Goal: Task Accomplishment & Management: Use online tool/utility

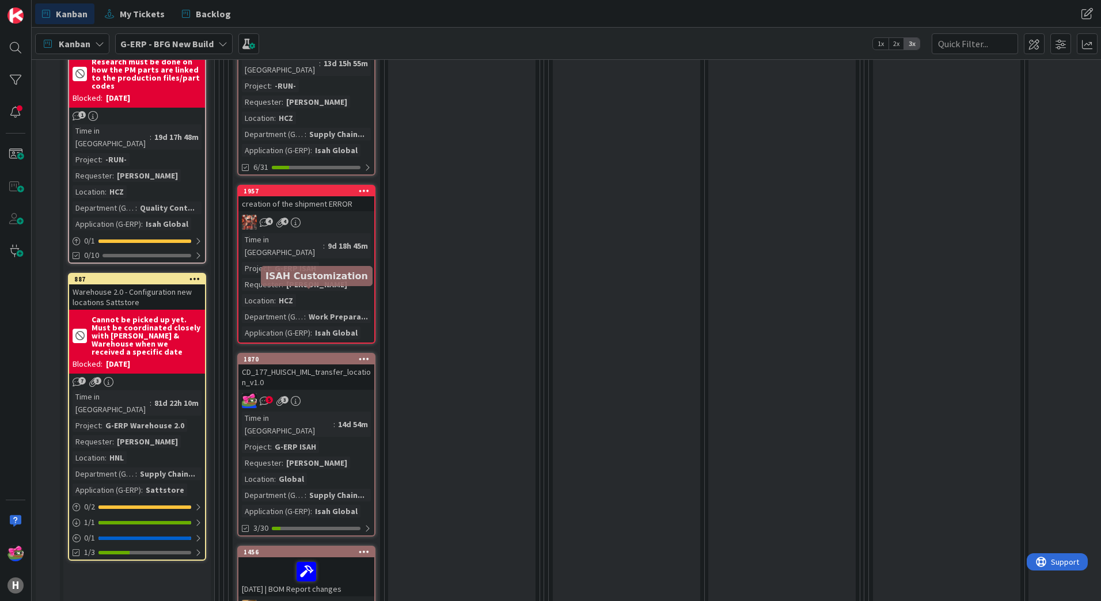
scroll to position [1210, 0]
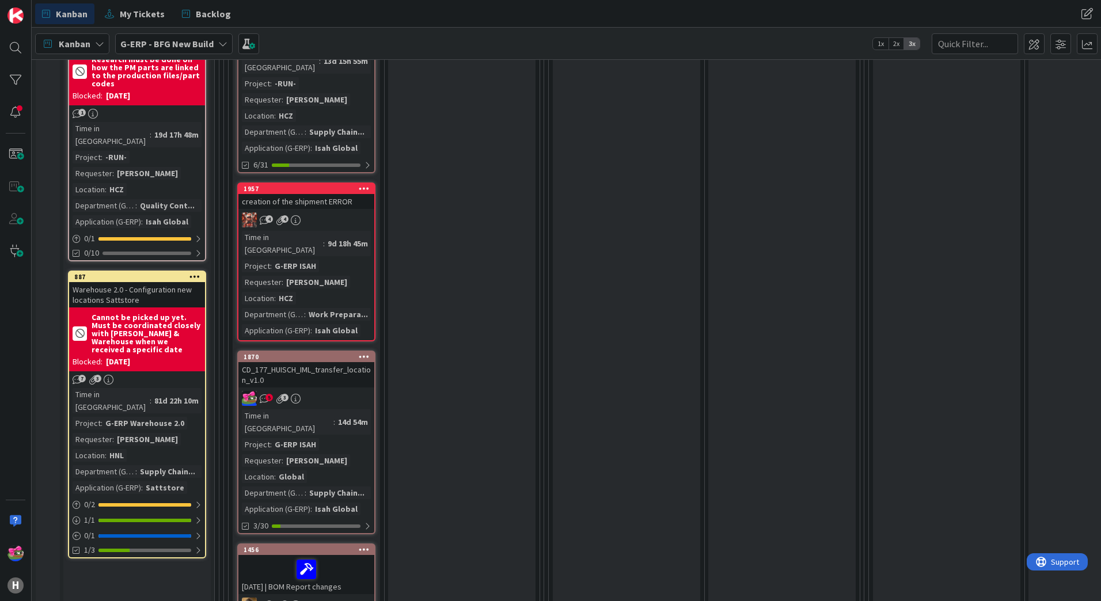
click at [325, 362] on div "CD_177_HUISCH_IML_transfer_location_v1.0" at bounding box center [306, 374] width 136 height 25
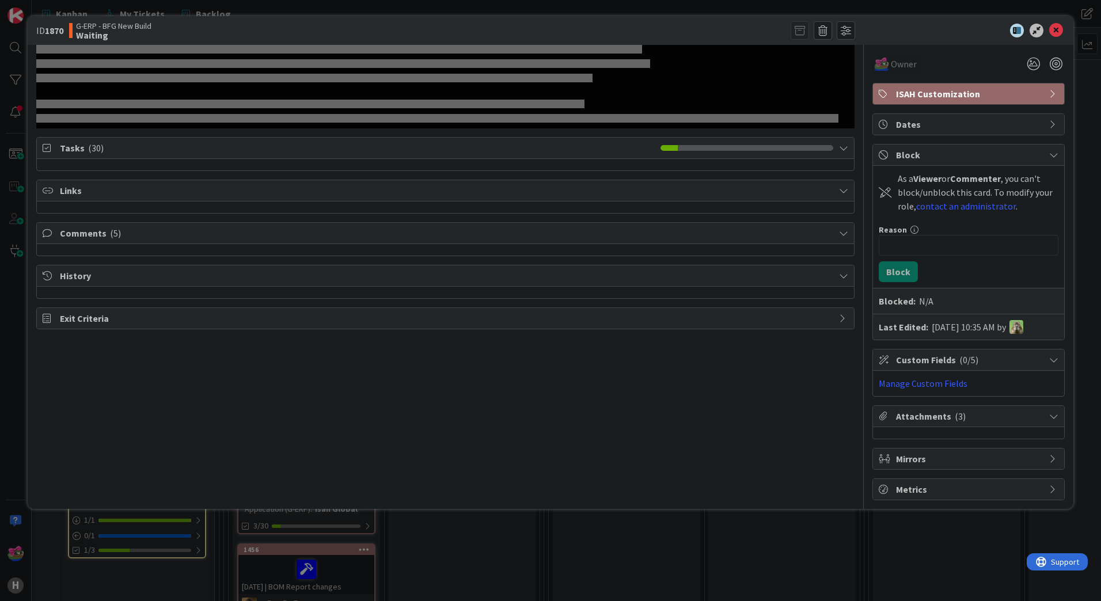
click at [89, 237] on span "Comments ( 5 )" at bounding box center [447, 233] width 774 height 14
click at [113, 240] on div "Comments ( 5 )" at bounding box center [445, 233] width 817 height 21
click at [1054, 34] on icon at bounding box center [1057, 31] width 14 height 14
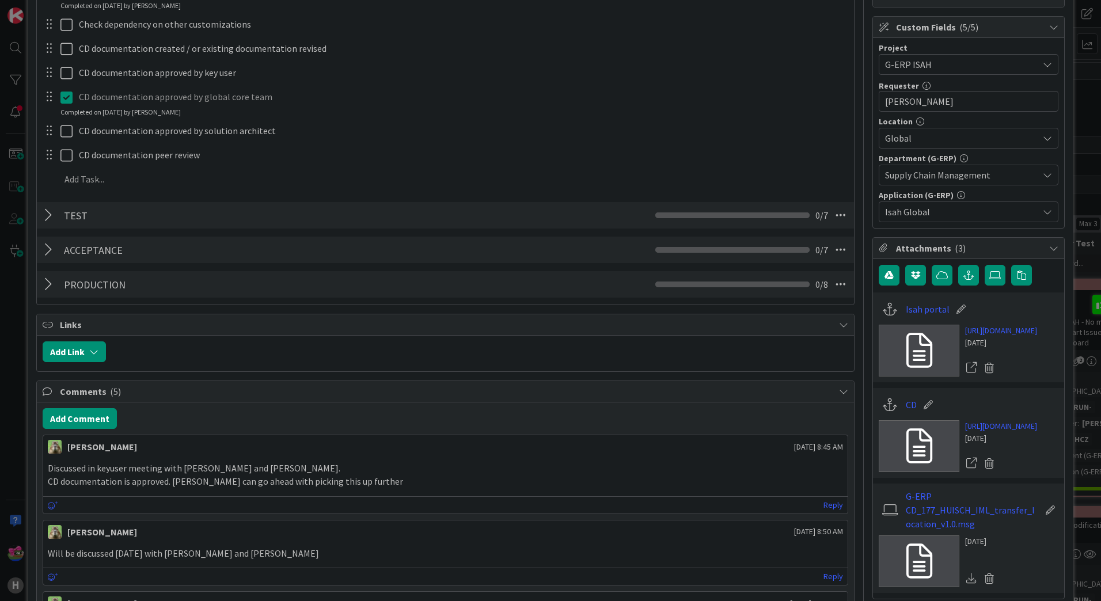
scroll to position [403, 0]
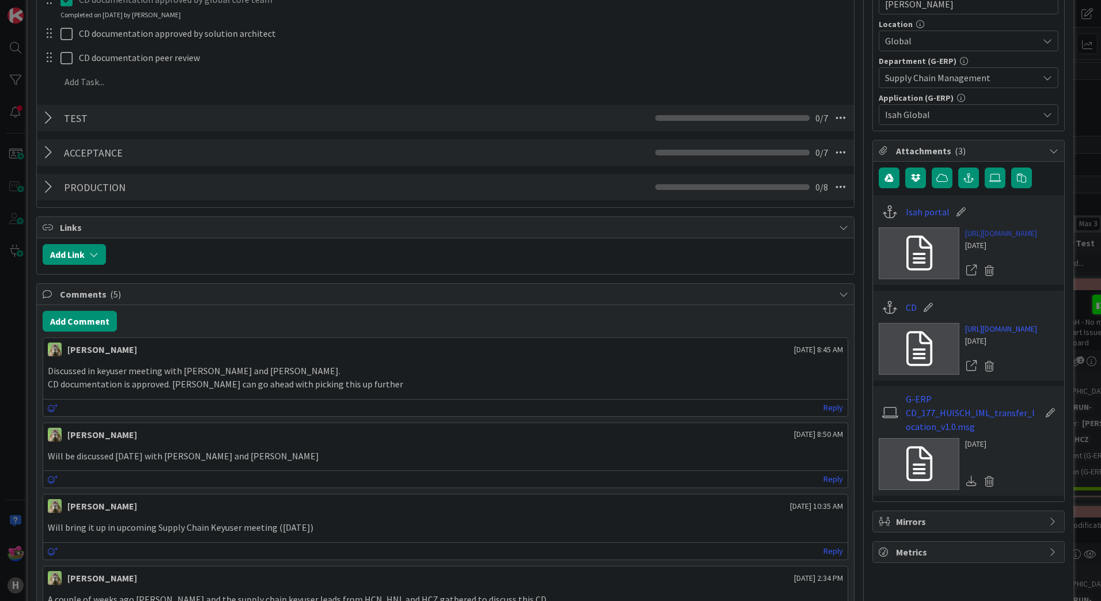
click at [990, 240] on link "[URL][DOMAIN_NAME]" at bounding box center [1001, 234] width 72 height 12
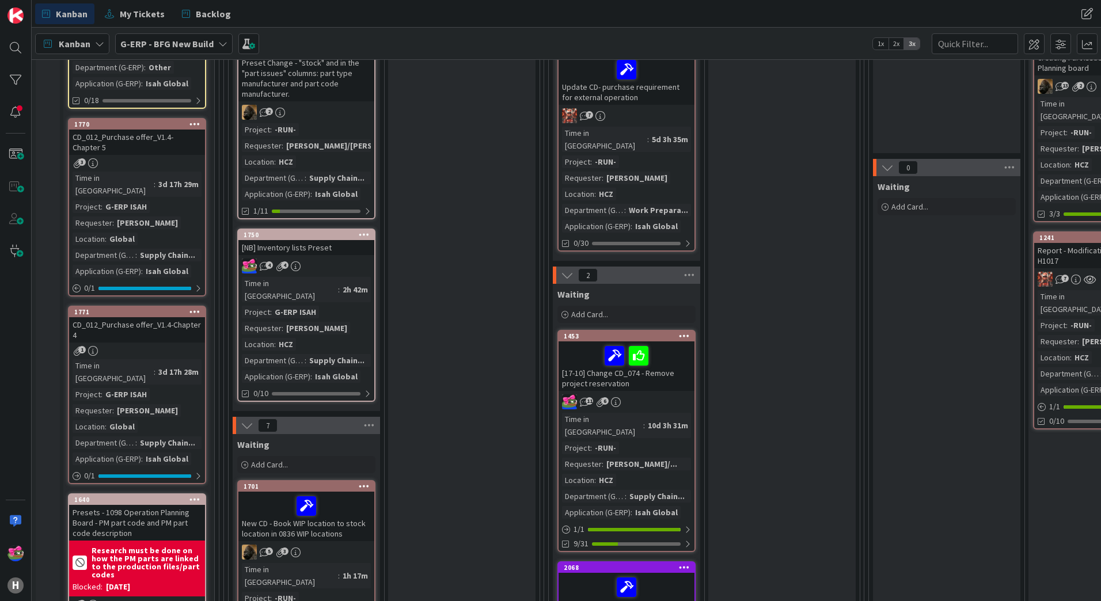
scroll to position [403, 0]
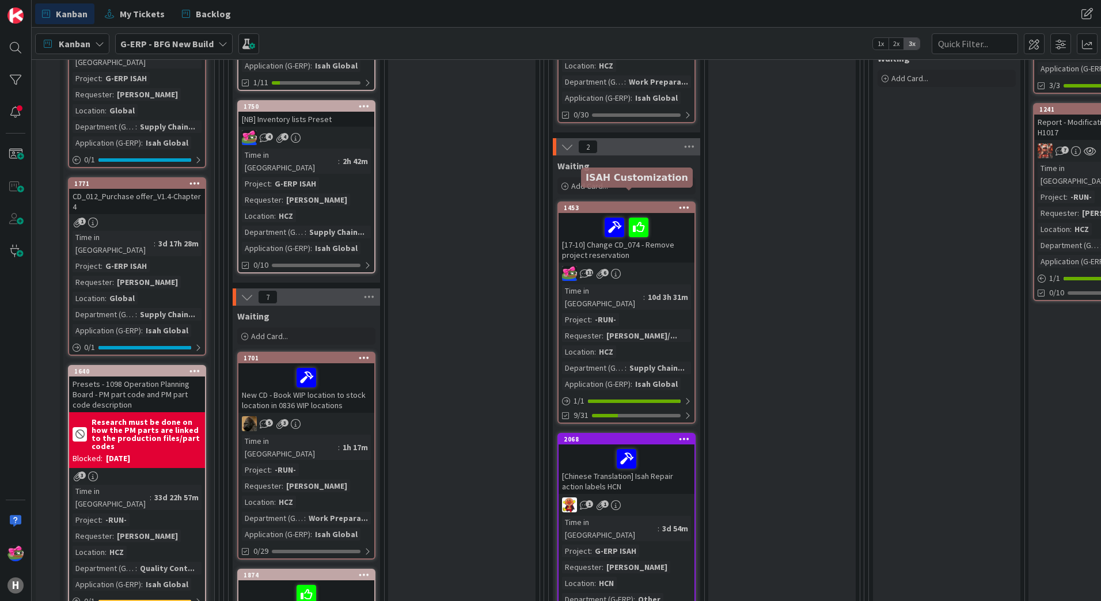
click at [620, 204] on div "1453" at bounding box center [629, 208] width 131 height 8
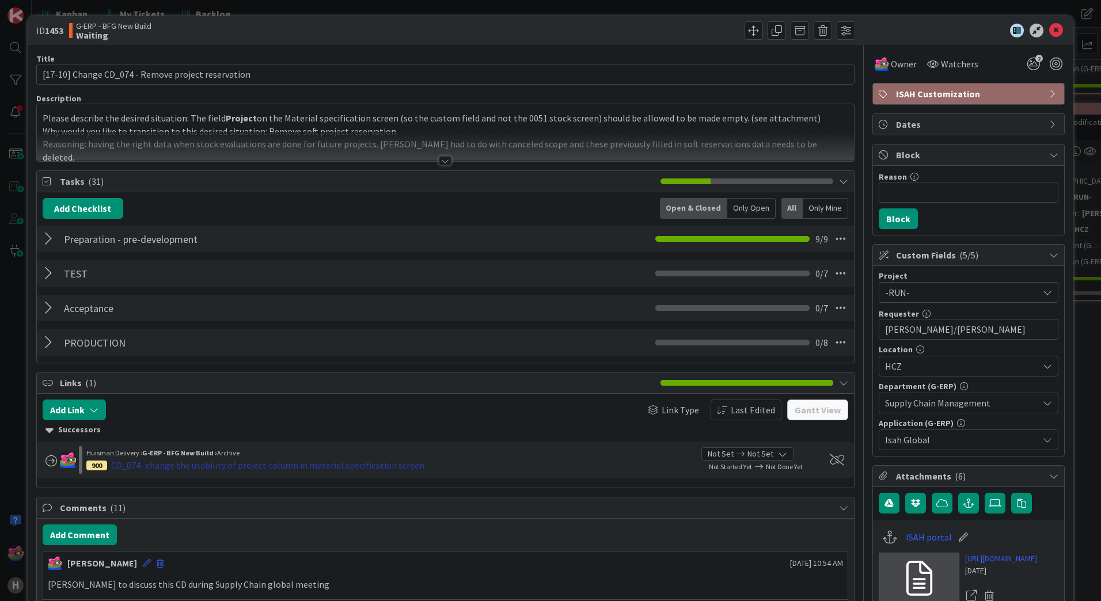
click at [176, 466] on div "CD_074- change the usability of project column in material specification screen" at bounding box center [267, 466] width 313 height 14
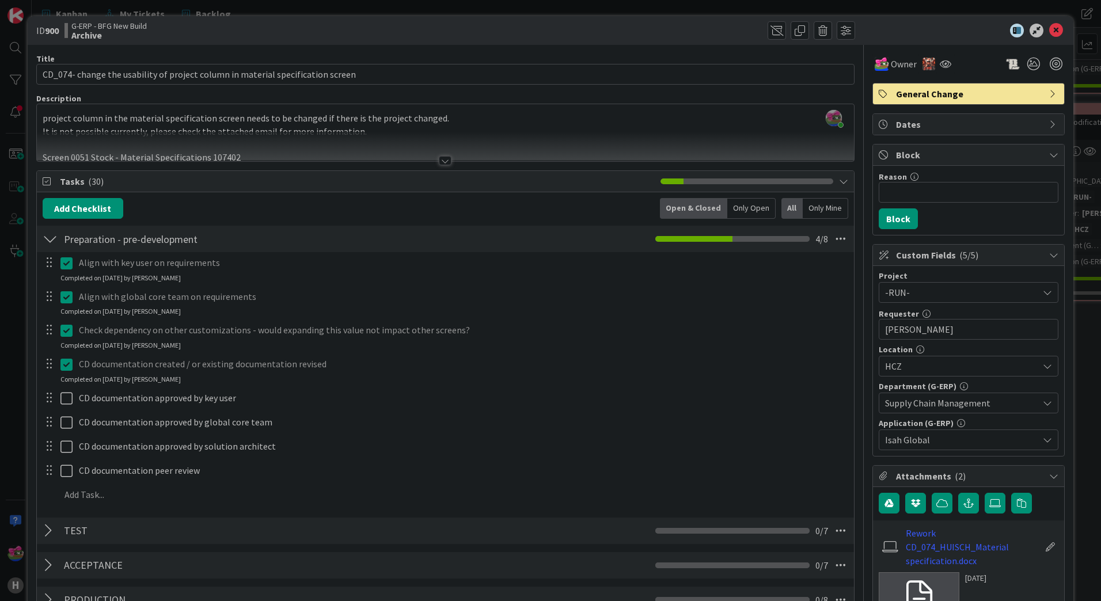
click at [441, 155] on div at bounding box center [445, 146] width 817 height 29
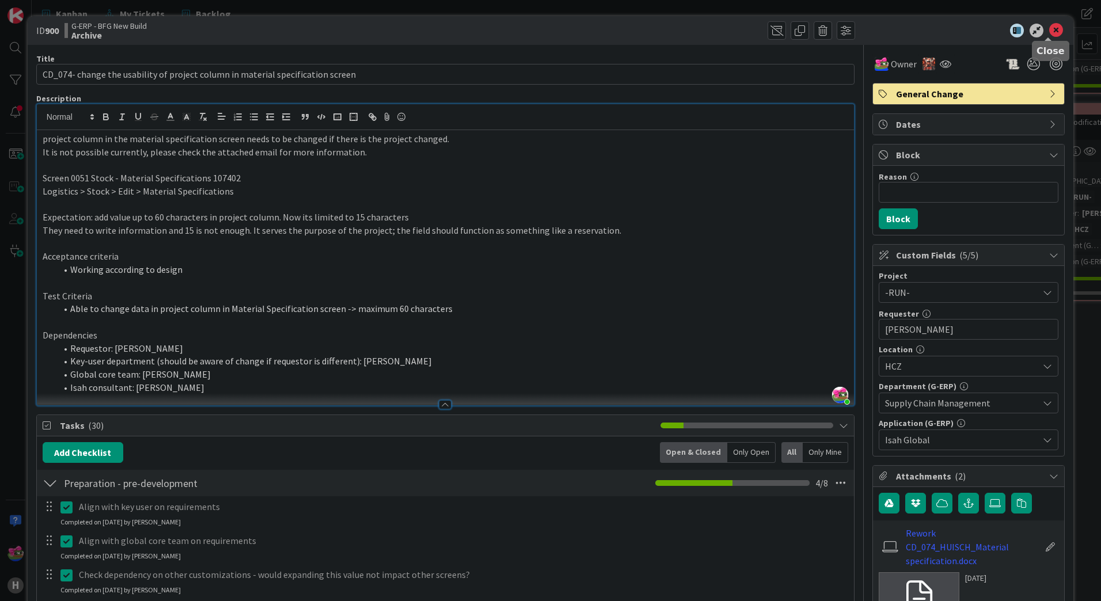
click at [1050, 29] on icon at bounding box center [1057, 31] width 14 height 14
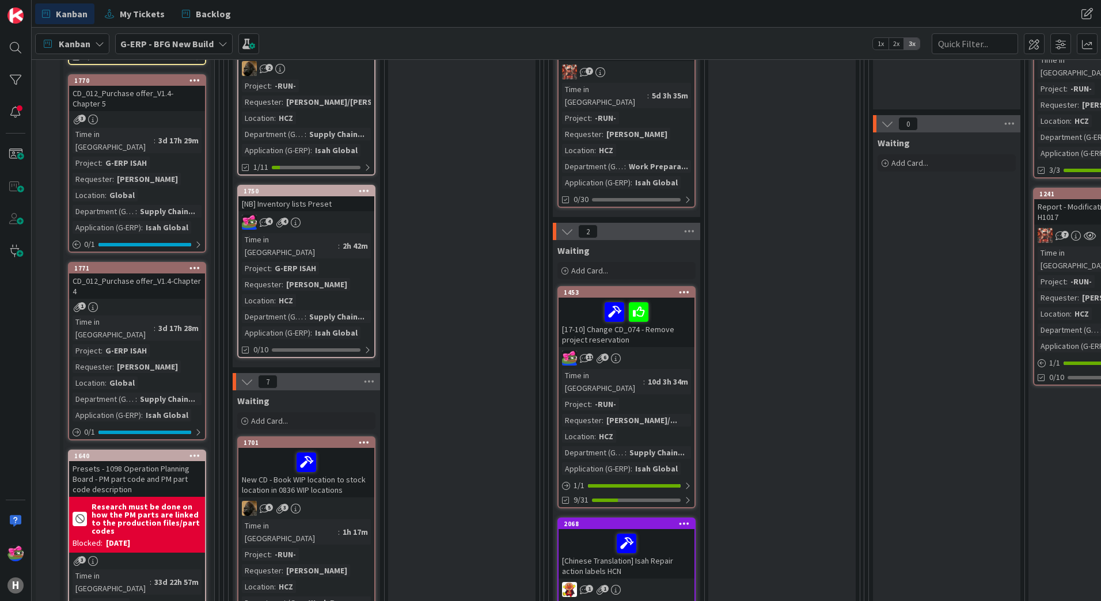
scroll to position [518, 0]
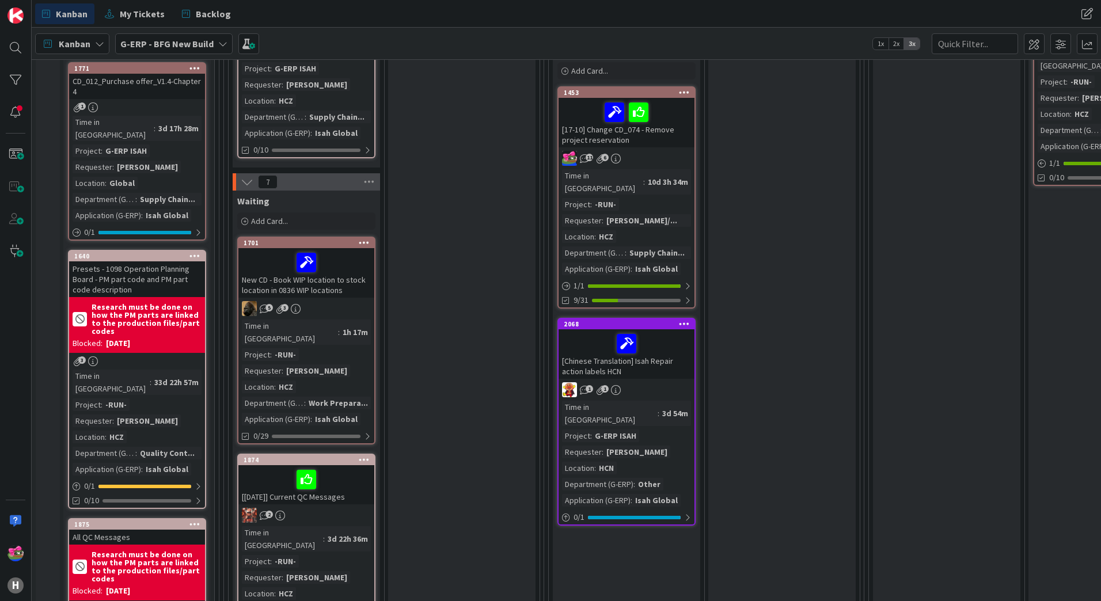
click at [668, 128] on div "[17-10] Change CD_074 - Remove project reservation" at bounding box center [627, 123] width 136 height 50
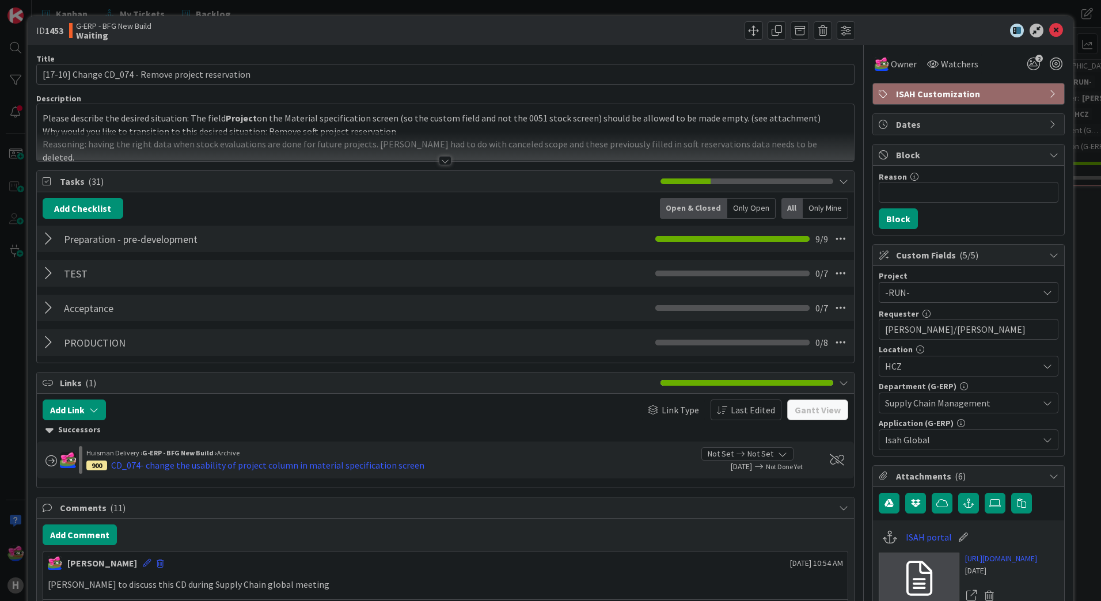
click at [440, 164] on div at bounding box center [445, 160] width 13 height 9
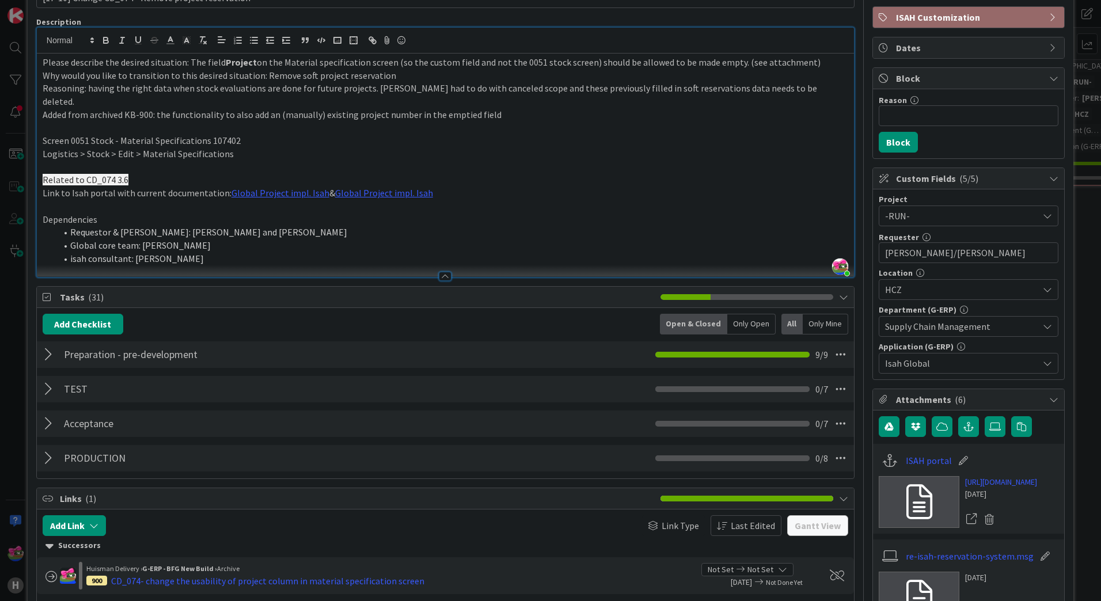
scroll to position [173, 0]
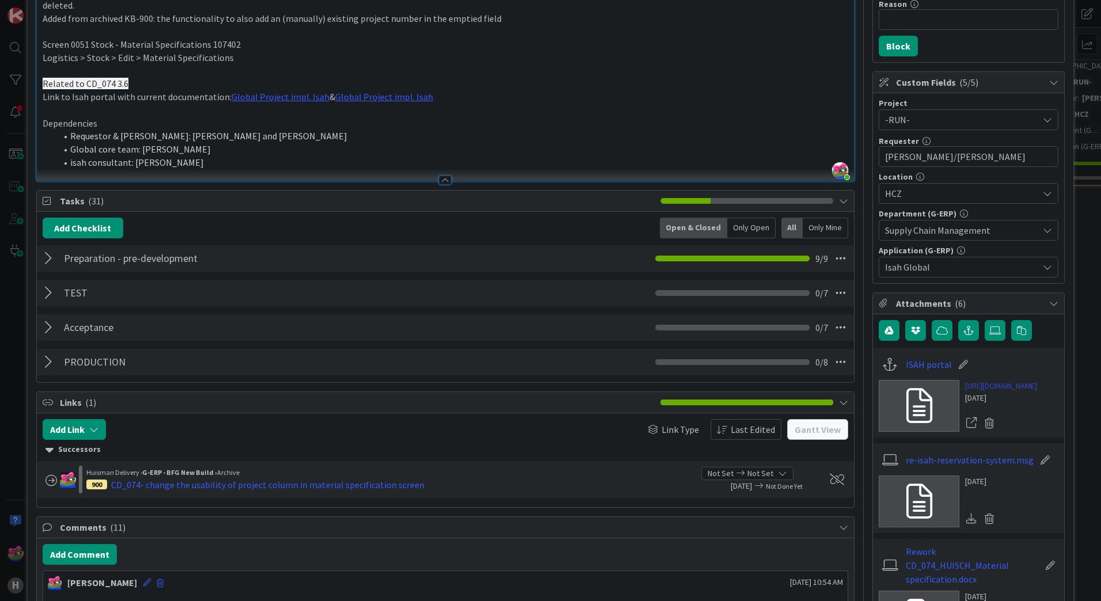
click at [987, 392] on link "[URL][DOMAIN_NAME]" at bounding box center [1001, 386] width 72 height 12
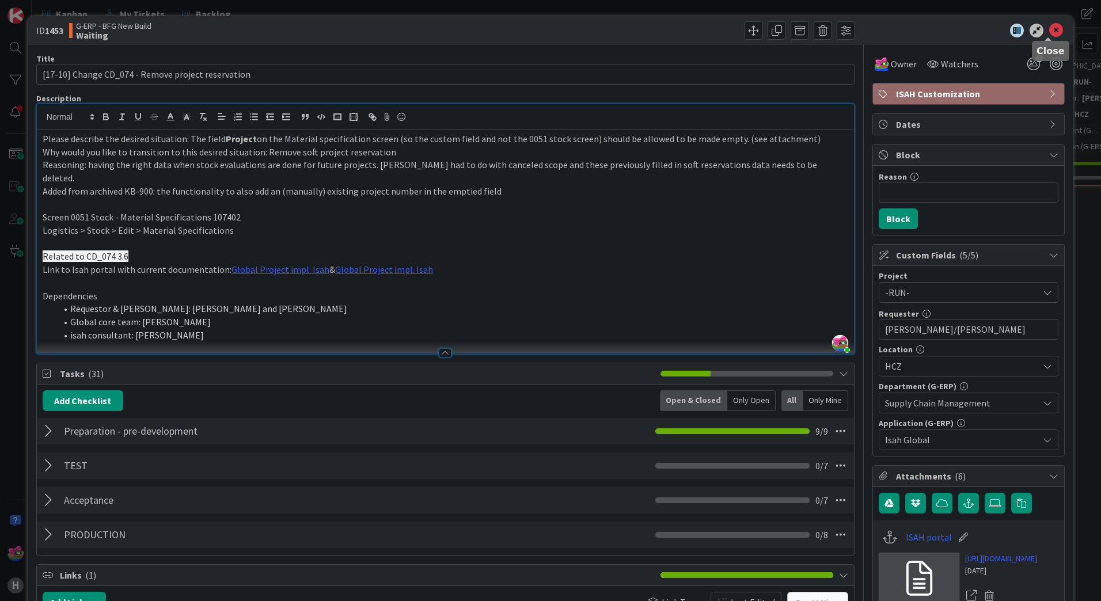
click at [1039, 37] on div "ID 1453 G-ERP - BFG New Build Waiting" at bounding box center [551, 30] width 1046 height 29
click at [1050, 29] on icon at bounding box center [1057, 31] width 14 height 14
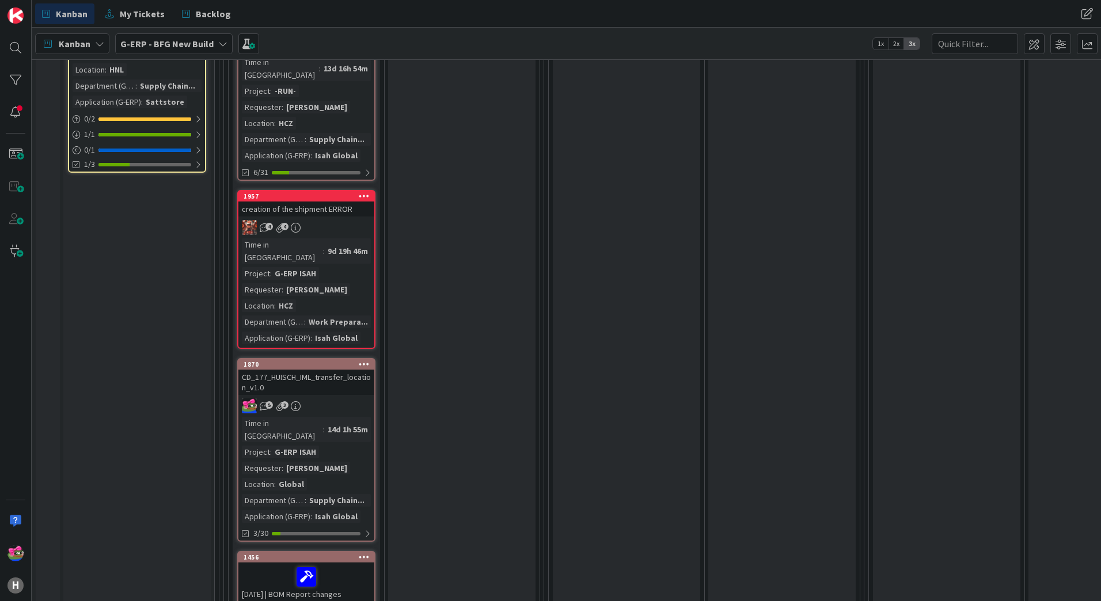
scroll to position [1440, 0]
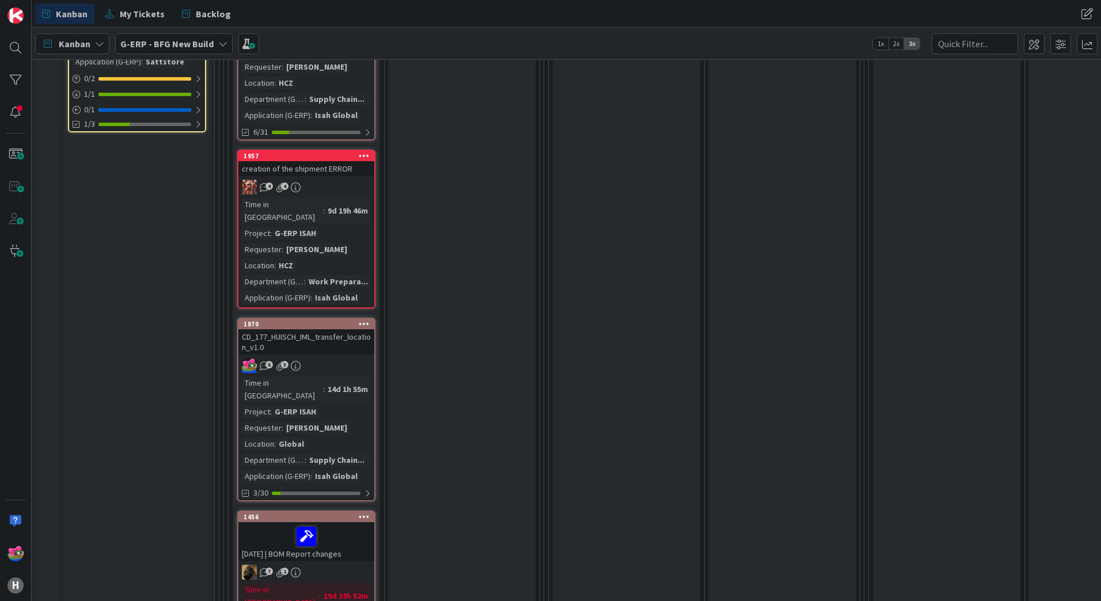
click at [331, 329] on div "CD_177_HUISCH_IML_transfer_location_v1.0" at bounding box center [306, 341] width 136 height 25
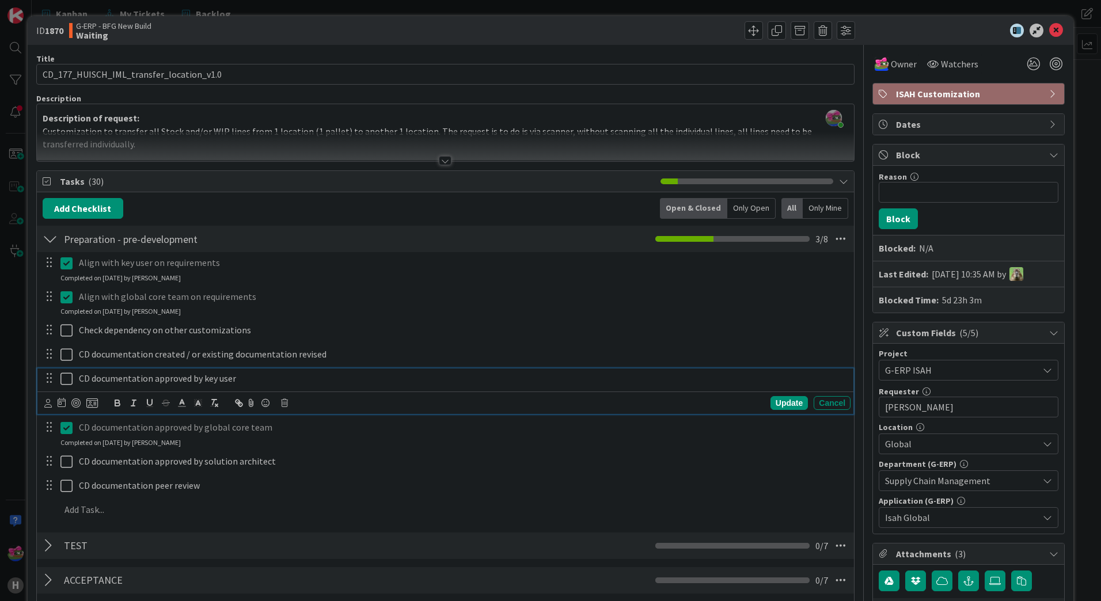
click at [69, 375] on icon at bounding box center [66, 379] width 12 height 14
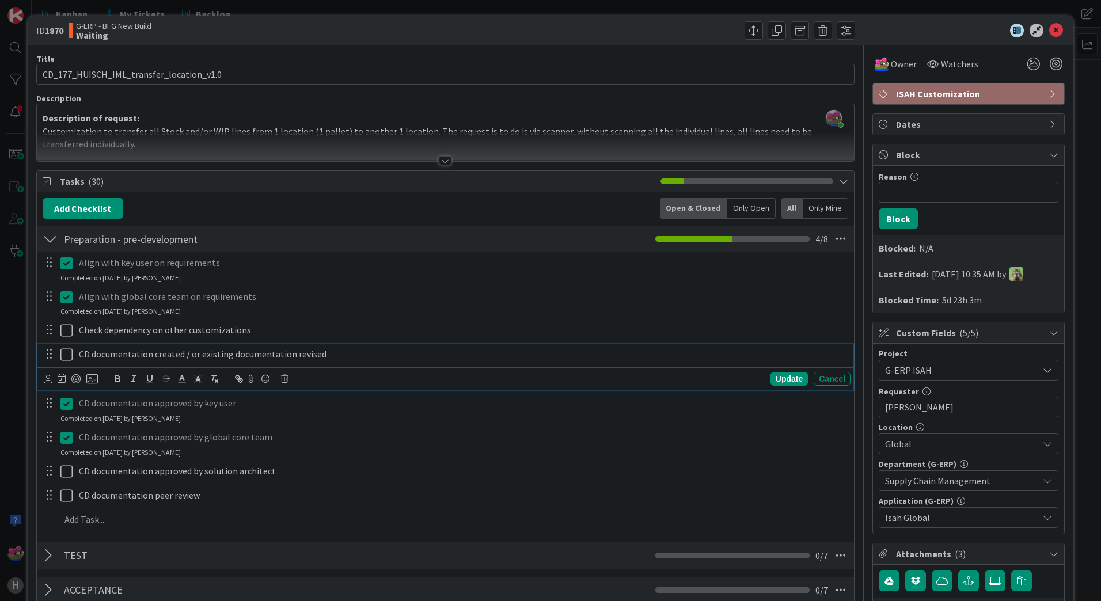
click at [68, 347] on button at bounding box center [67, 355] width 14 height 18
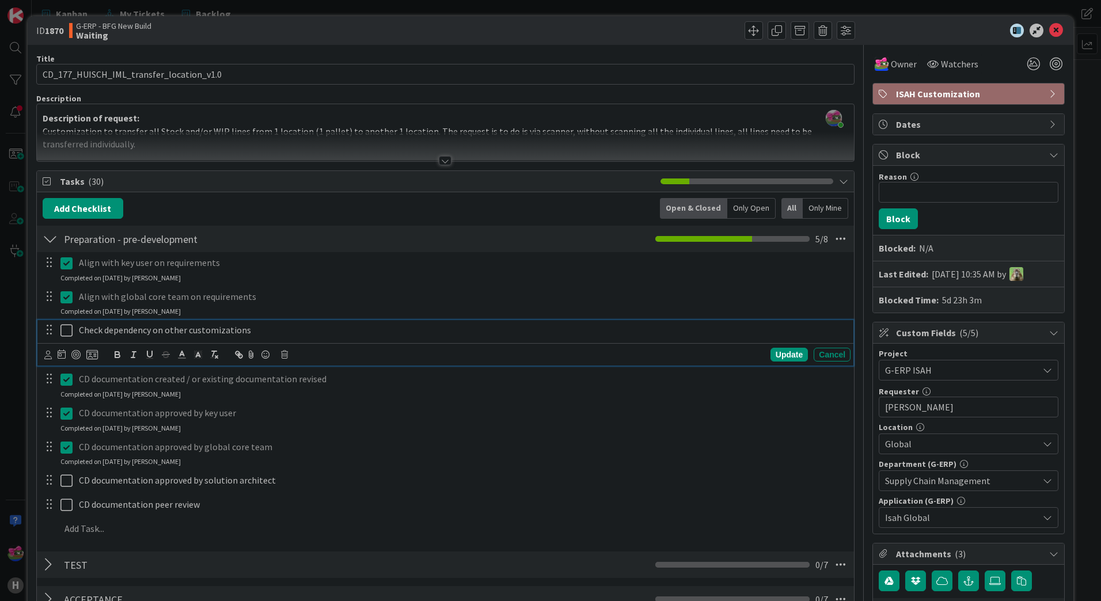
click at [67, 332] on icon at bounding box center [66, 331] width 12 height 14
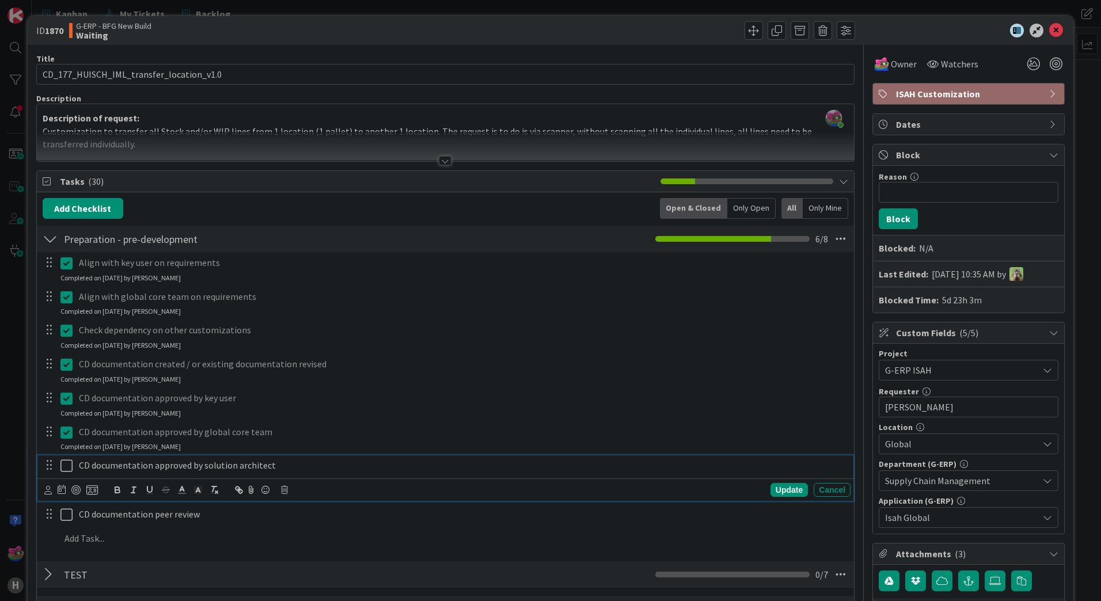
click at [62, 463] on icon at bounding box center [66, 466] width 12 height 14
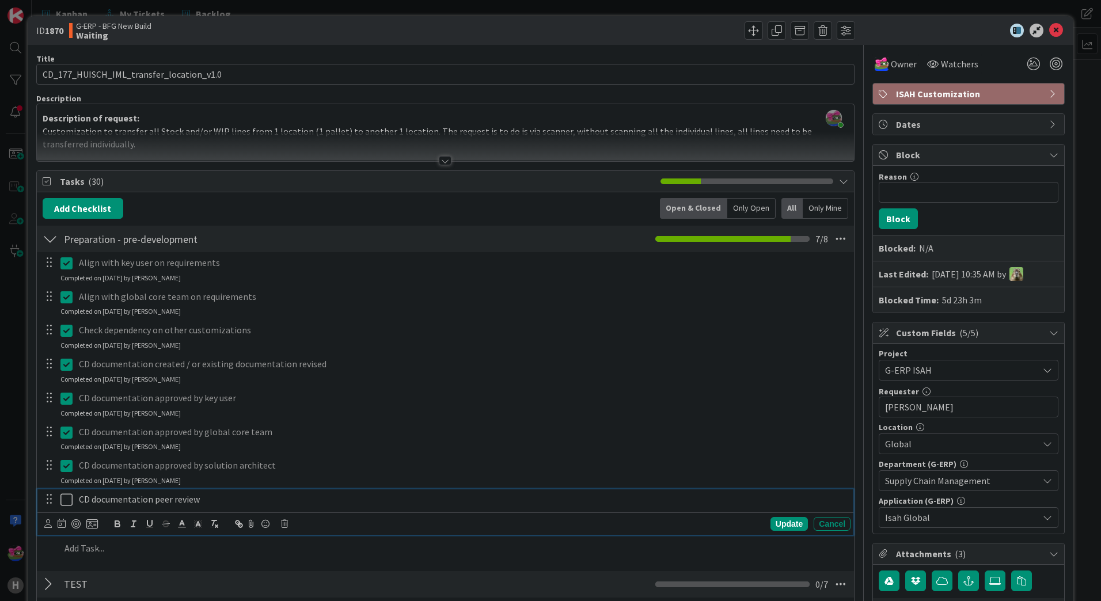
click at [64, 493] on icon at bounding box center [66, 500] width 12 height 14
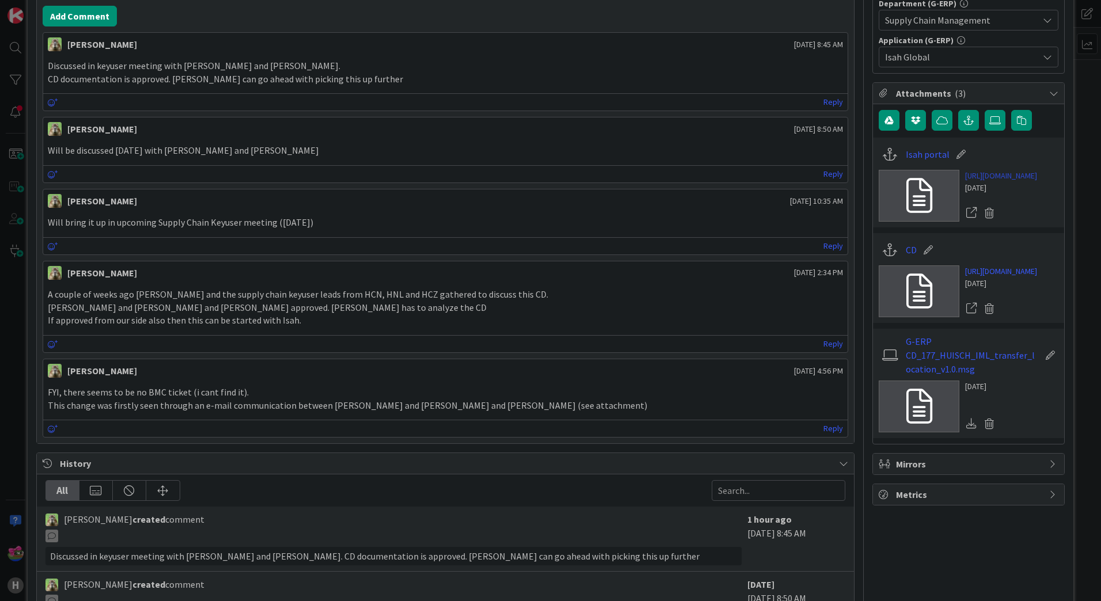
scroll to position [736, 0]
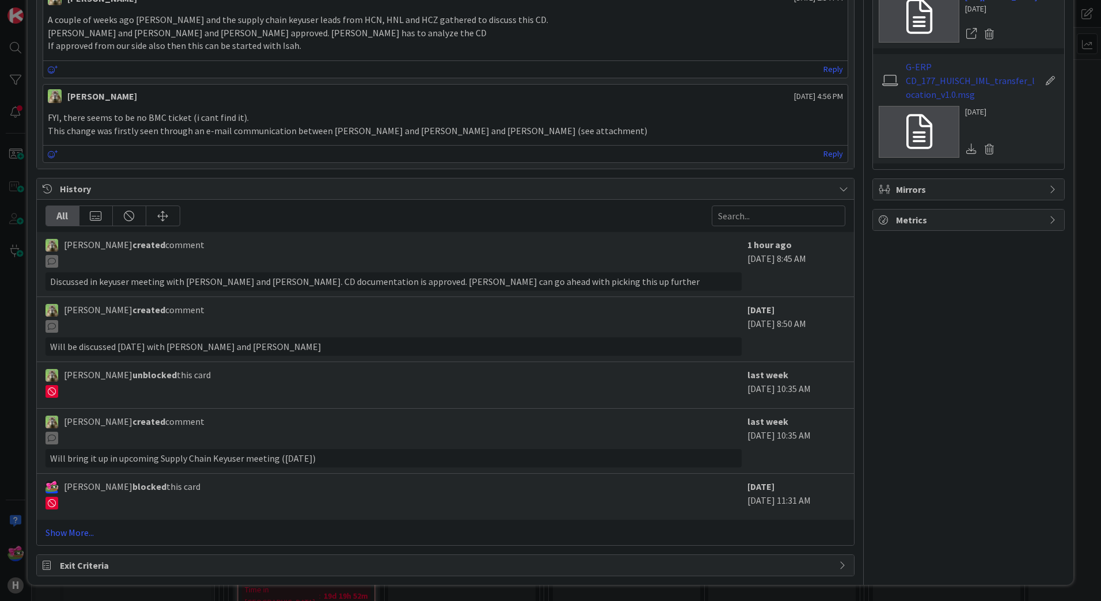
click at [933, 101] on link "G-ERP CD_177_HUISCH_IML_transfer_location_v1.0.msg" at bounding box center [973, 80] width 134 height 41
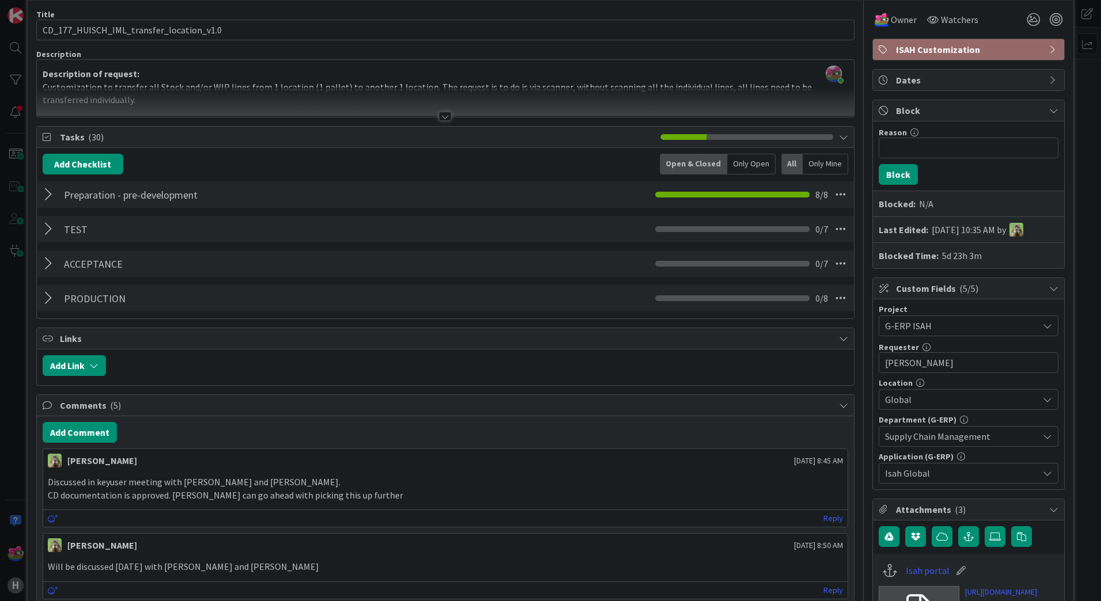
scroll to position [0, 0]
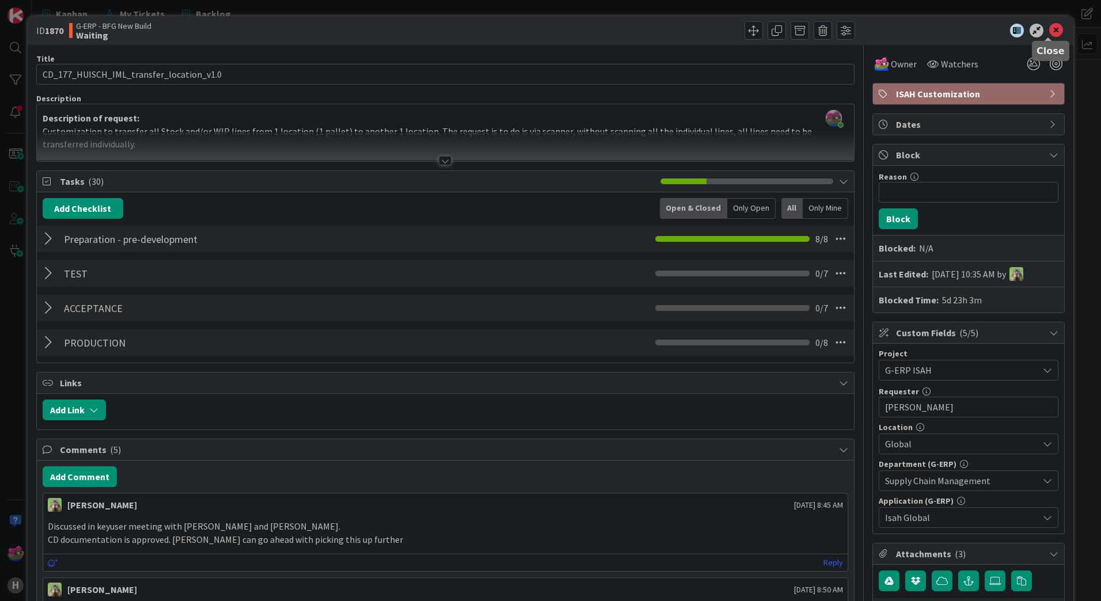
click at [1050, 29] on icon at bounding box center [1057, 31] width 14 height 14
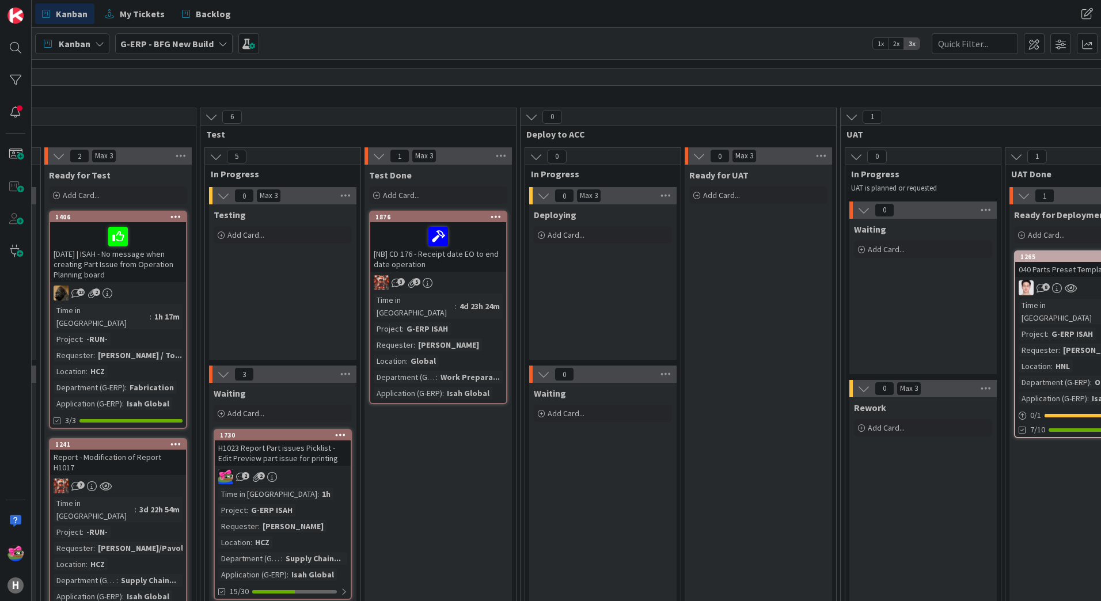
scroll to position [58, 984]
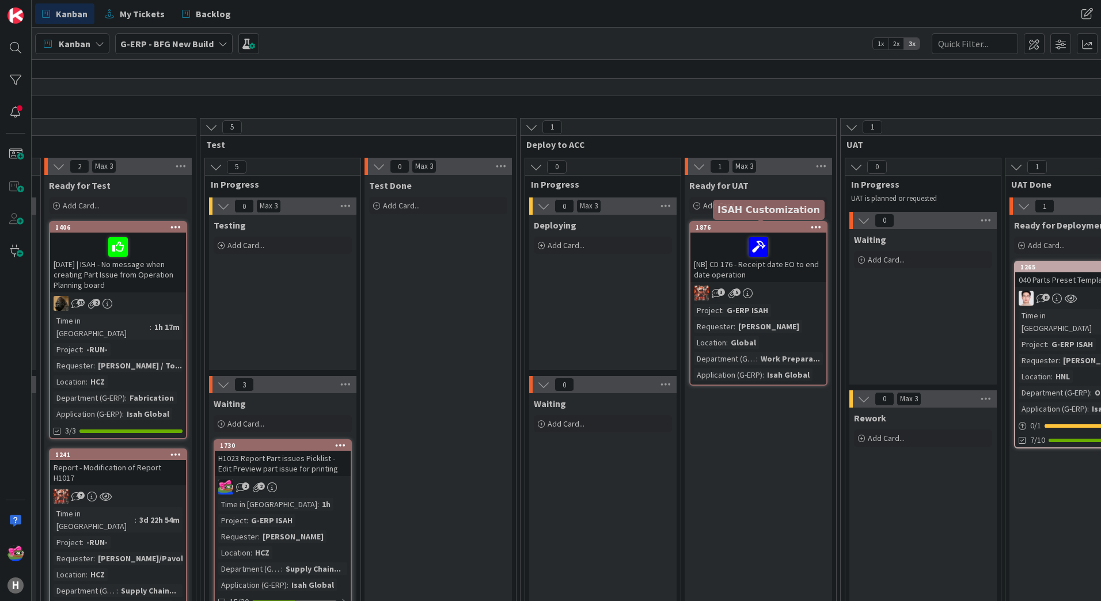
click at [761, 230] on div "1876" at bounding box center [761, 228] width 131 height 8
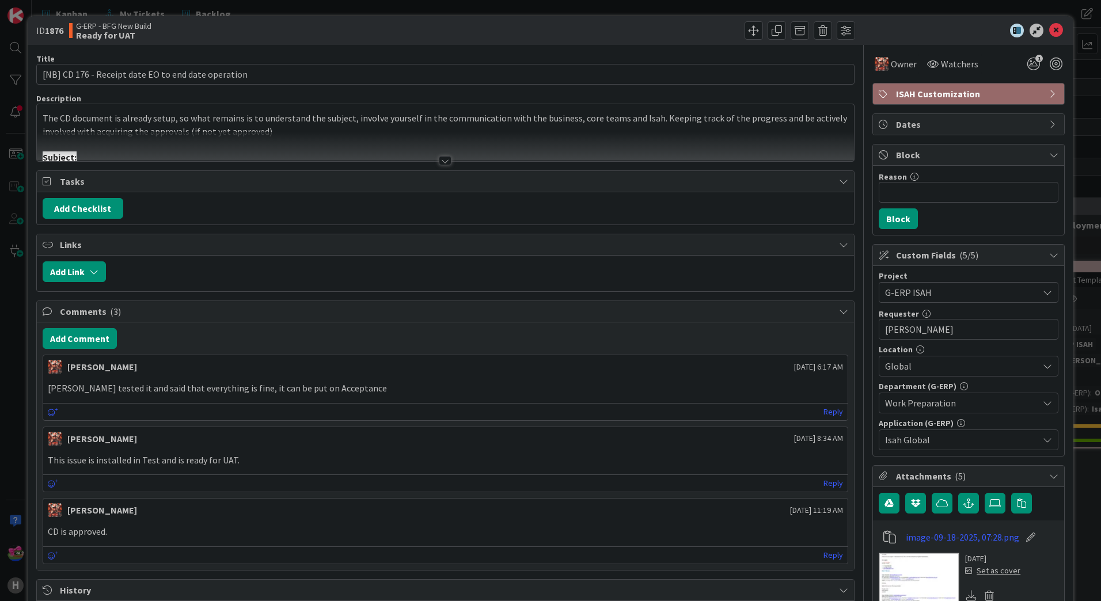
scroll to position [173, 0]
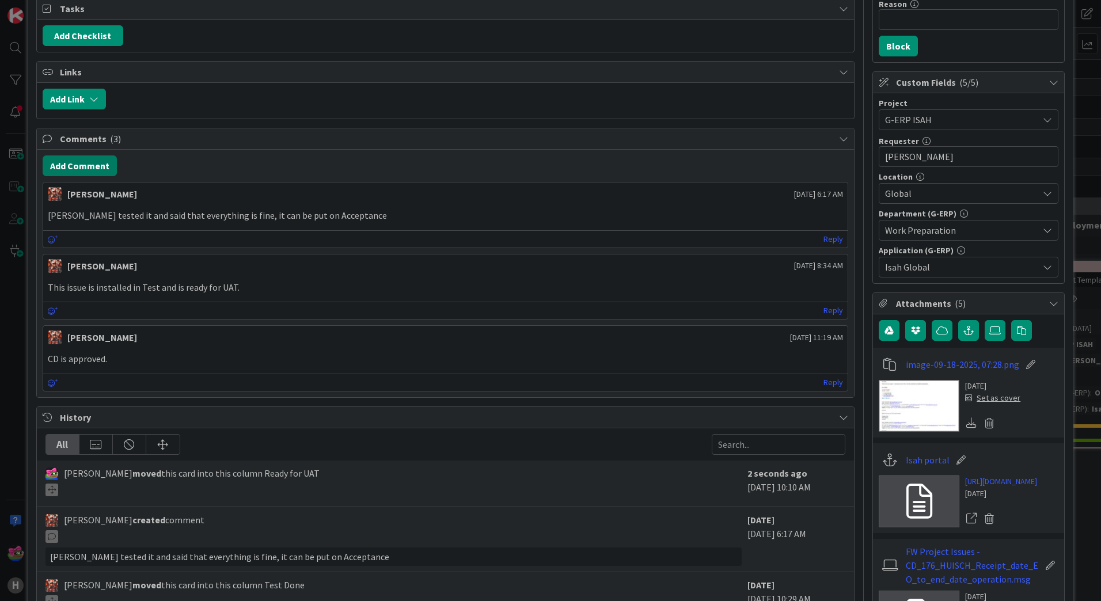
click at [69, 165] on button "Add Comment" at bounding box center [80, 166] width 74 height 21
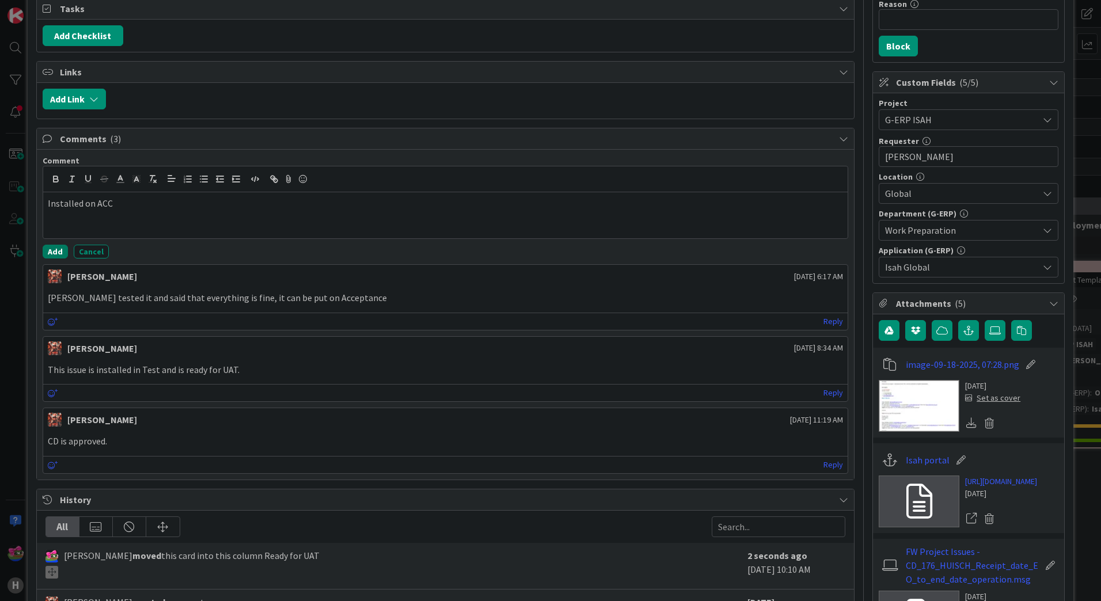
click at [52, 252] on button "Add" at bounding box center [55, 252] width 25 height 14
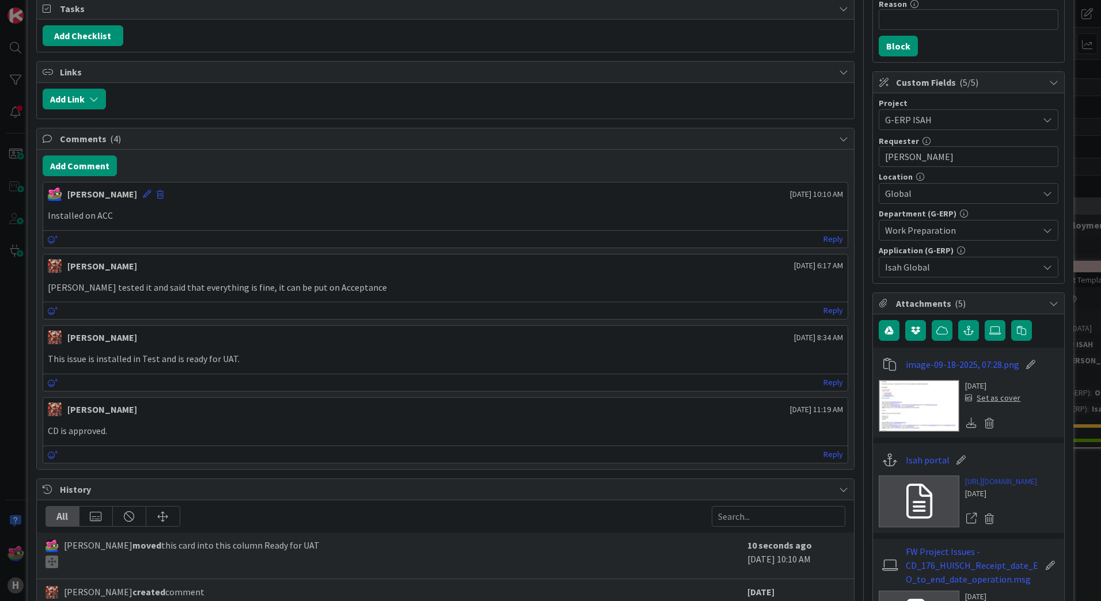
click at [1005, 488] on link "[URL][DOMAIN_NAME]" at bounding box center [1001, 482] width 72 height 12
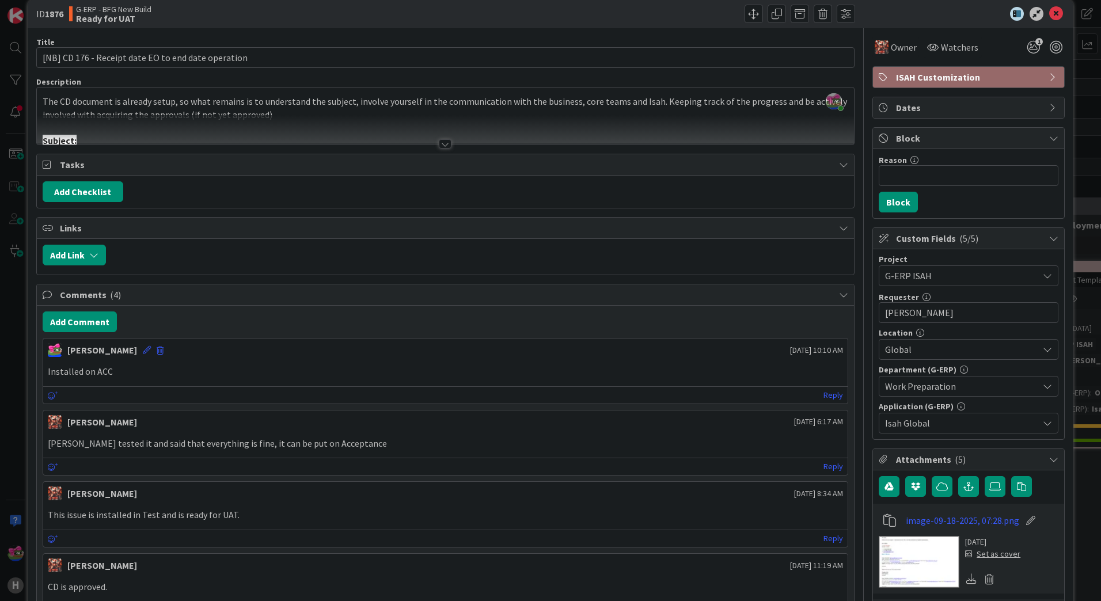
scroll to position [0, 0]
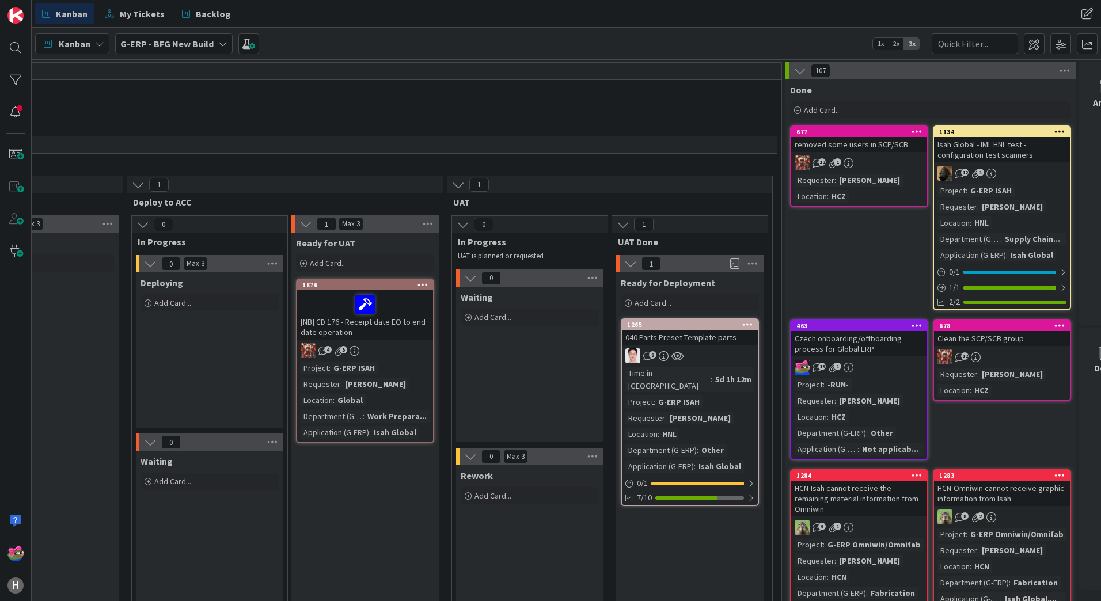
scroll to position [0, 1400]
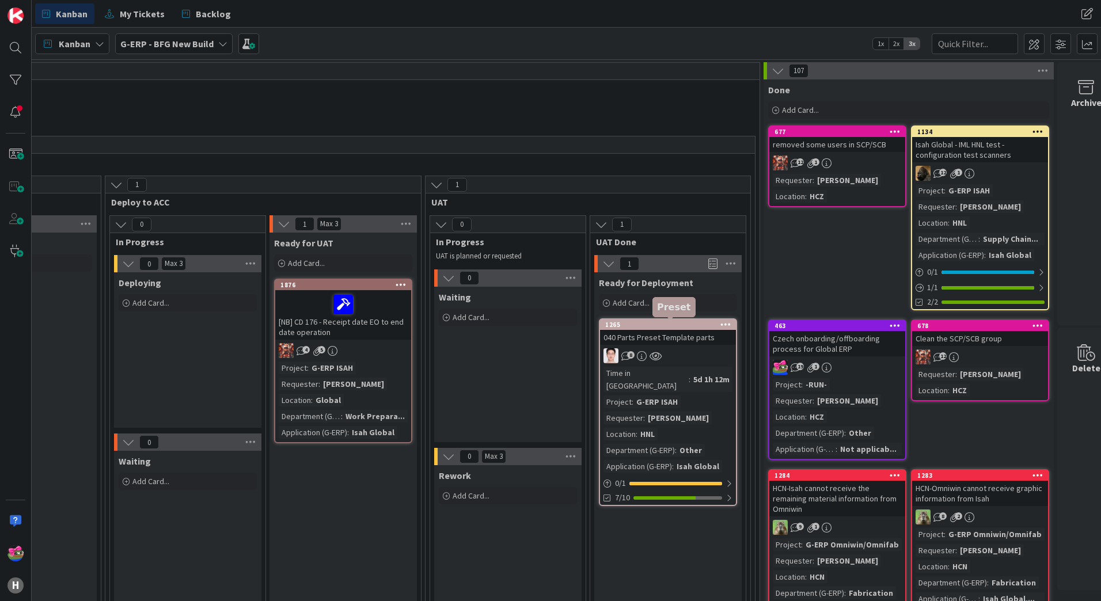
click at [673, 323] on div "1265" at bounding box center [670, 325] width 131 height 8
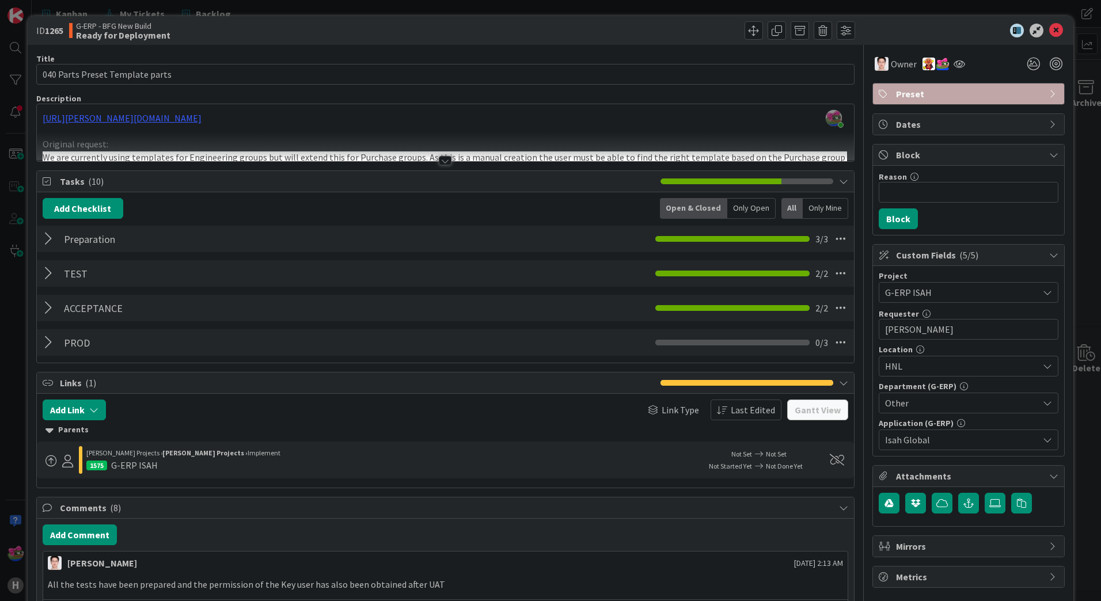
click at [445, 161] on div at bounding box center [445, 160] width 13 height 9
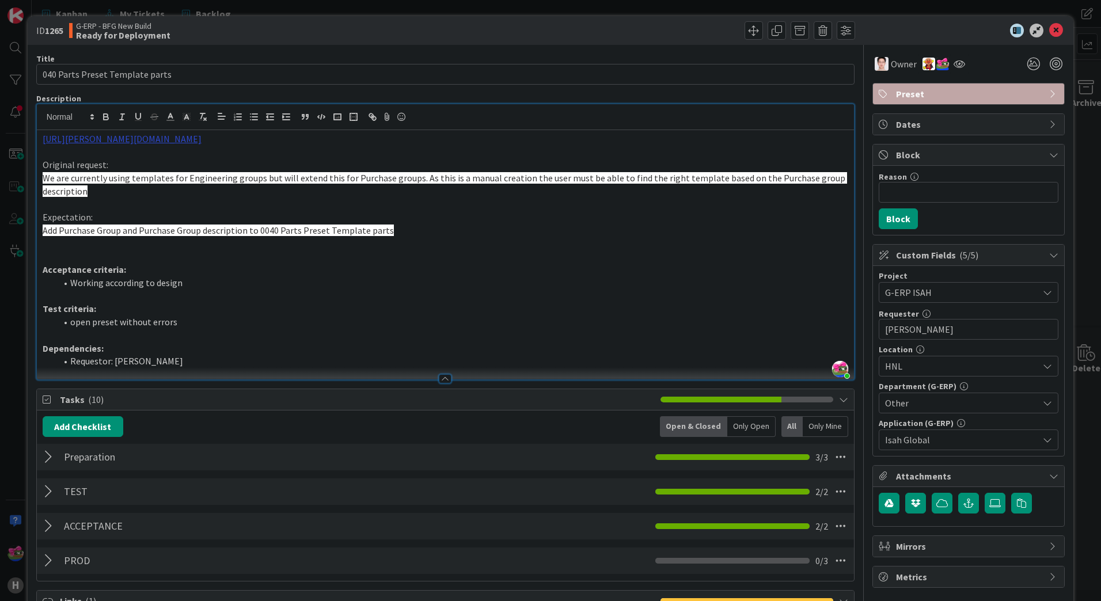
click at [173, 142] on link "[URL][PERSON_NAME][DOMAIN_NAME]" at bounding box center [122, 139] width 159 height 12
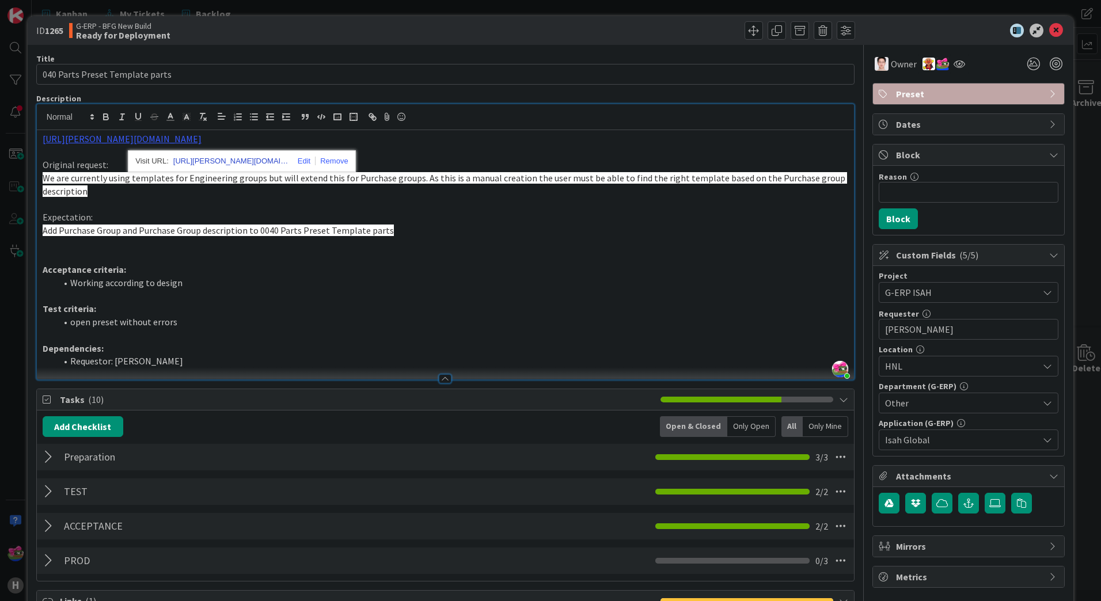
click at [200, 161] on link "[URL][PERSON_NAME][DOMAIN_NAME]" at bounding box center [230, 161] width 115 height 15
click at [1050, 32] on icon at bounding box center [1057, 31] width 14 height 14
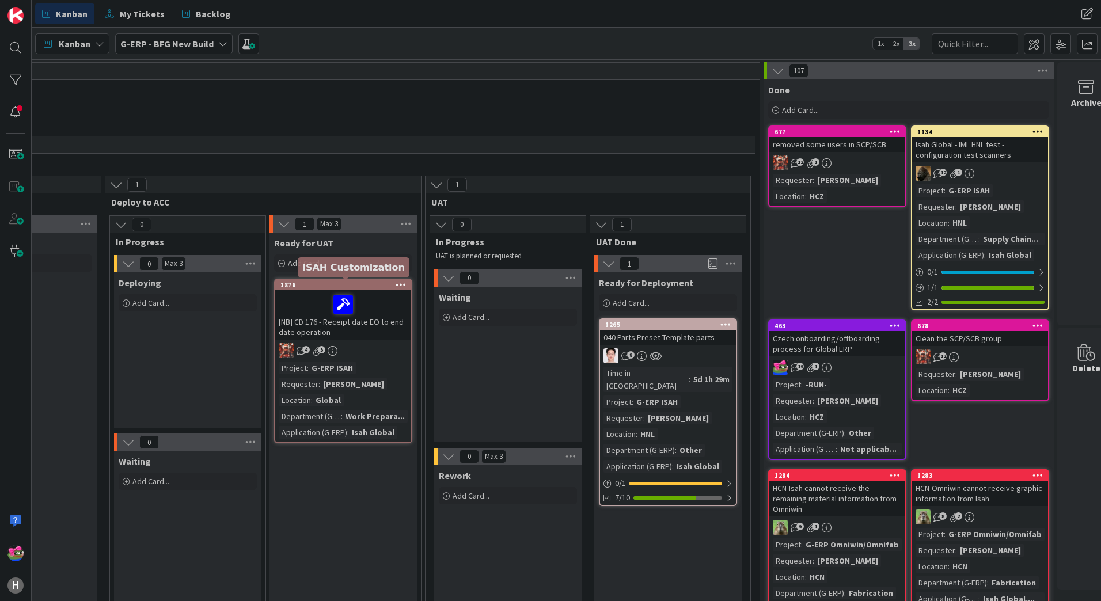
click at [319, 282] on div "1876" at bounding box center [346, 285] width 131 height 8
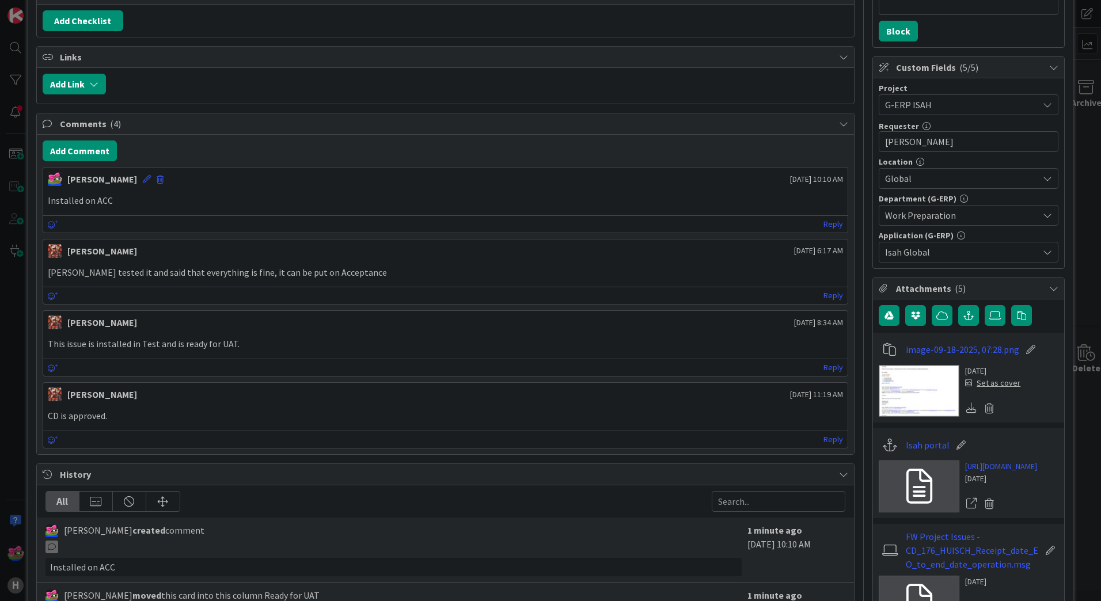
scroll to position [346, 0]
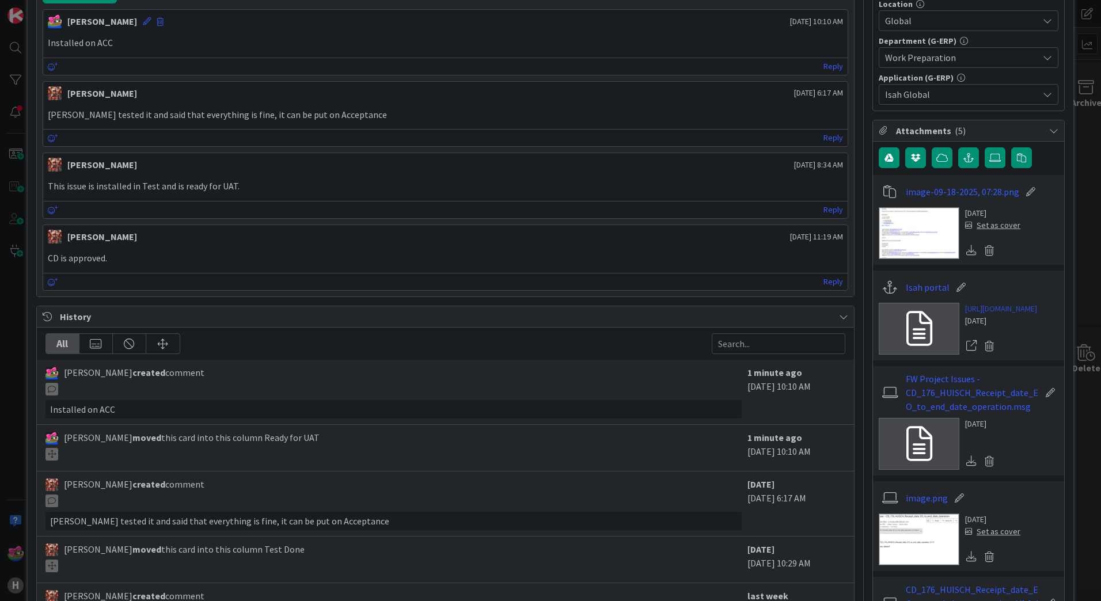
click at [995, 315] on link "[URL][DOMAIN_NAME]" at bounding box center [1001, 309] width 72 height 12
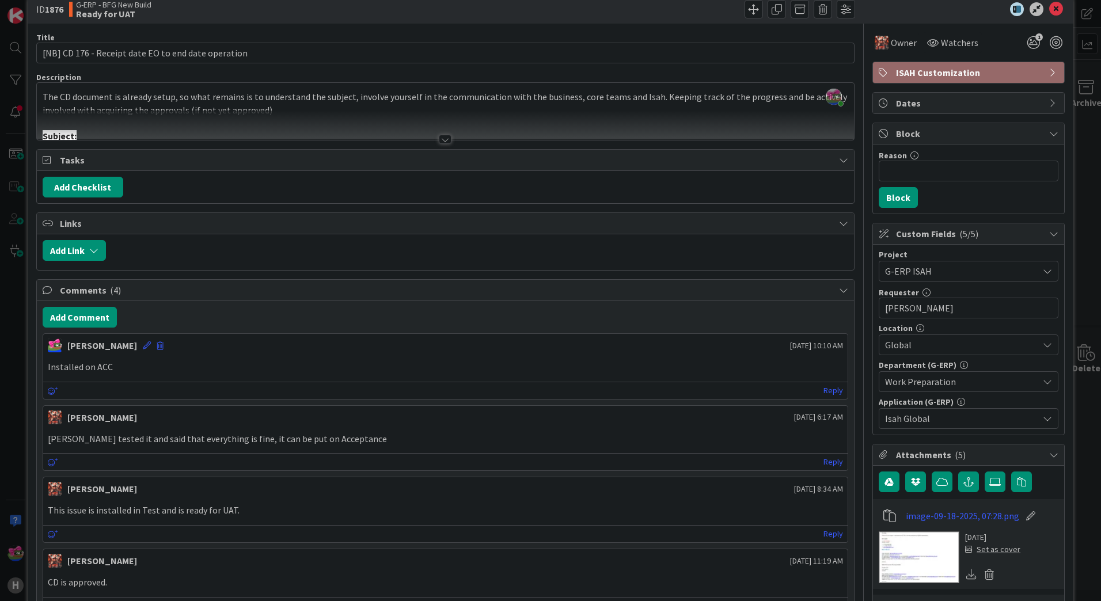
scroll to position [0, 0]
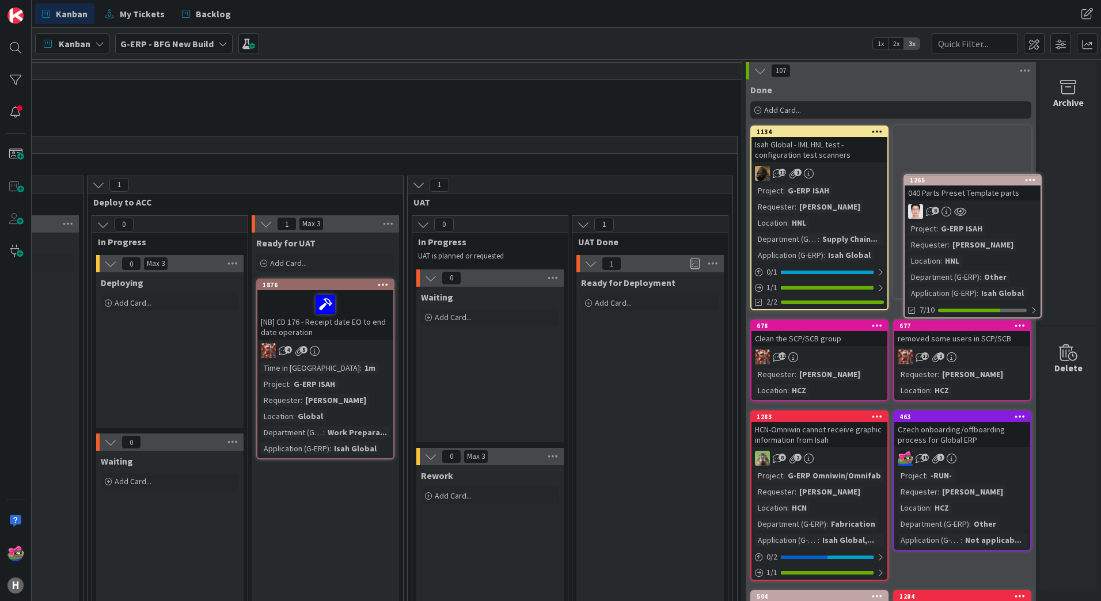
scroll to position [0, 1426]
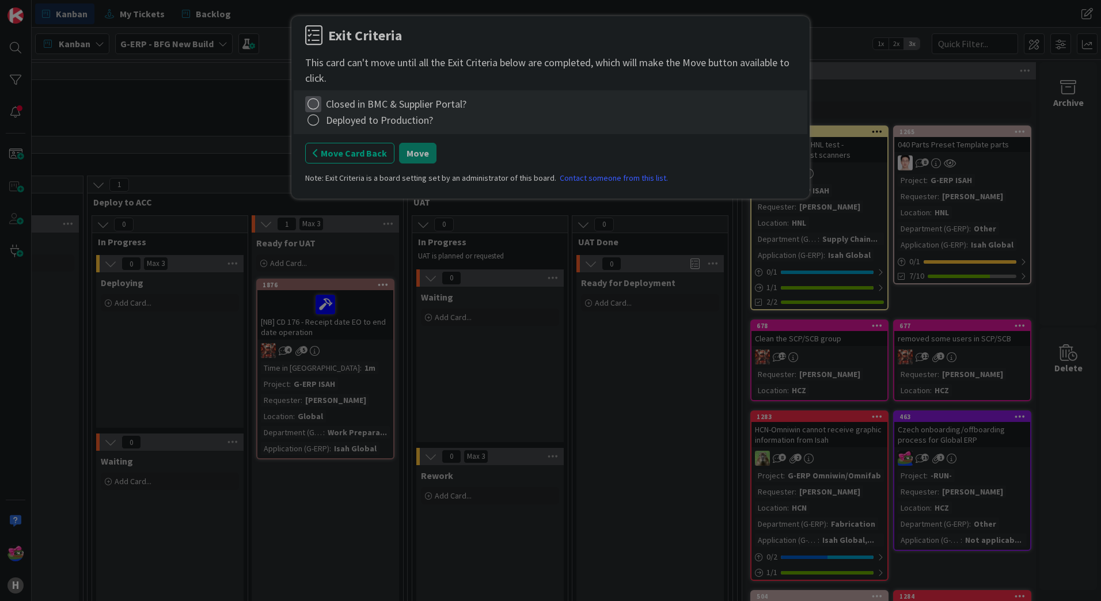
click at [320, 106] on icon at bounding box center [313, 104] width 16 height 16
drag, startPoint x: 342, startPoint y: 126, endPoint x: 335, endPoint y: 130, distance: 7.7
click at [342, 126] on link "Complete" at bounding box center [377, 127] width 144 height 17
click at [312, 120] on icon at bounding box center [313, 120] width 16 height 16
click at [346, 142] on link "Complete" at bounding box center [377, 143] width 144 height 17
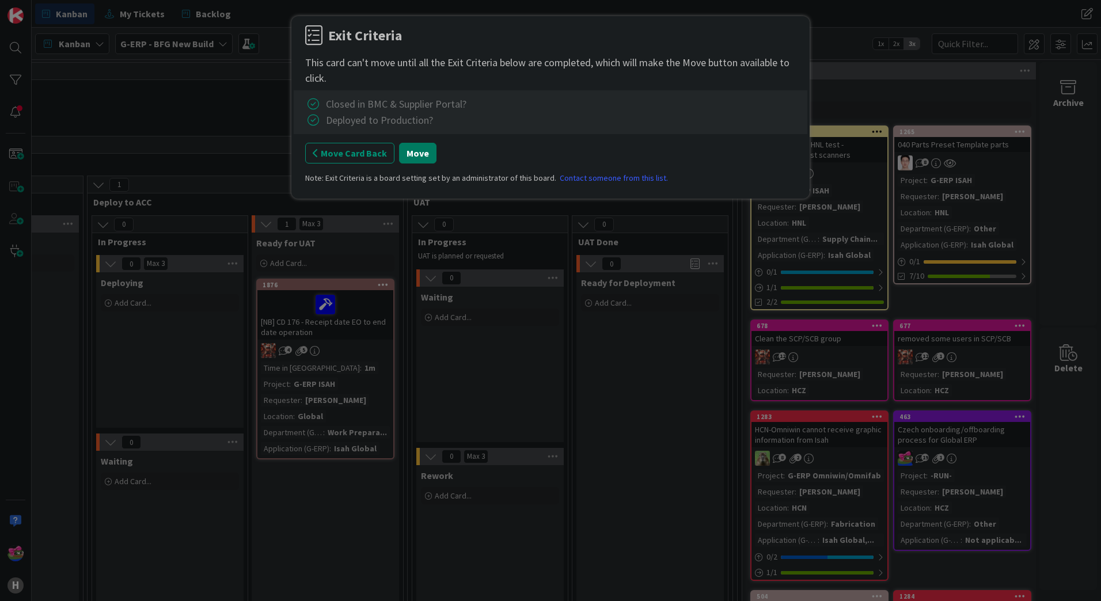
click at [417, 153] on button "Move" at bounding box center [417, 153] width 37 height 21
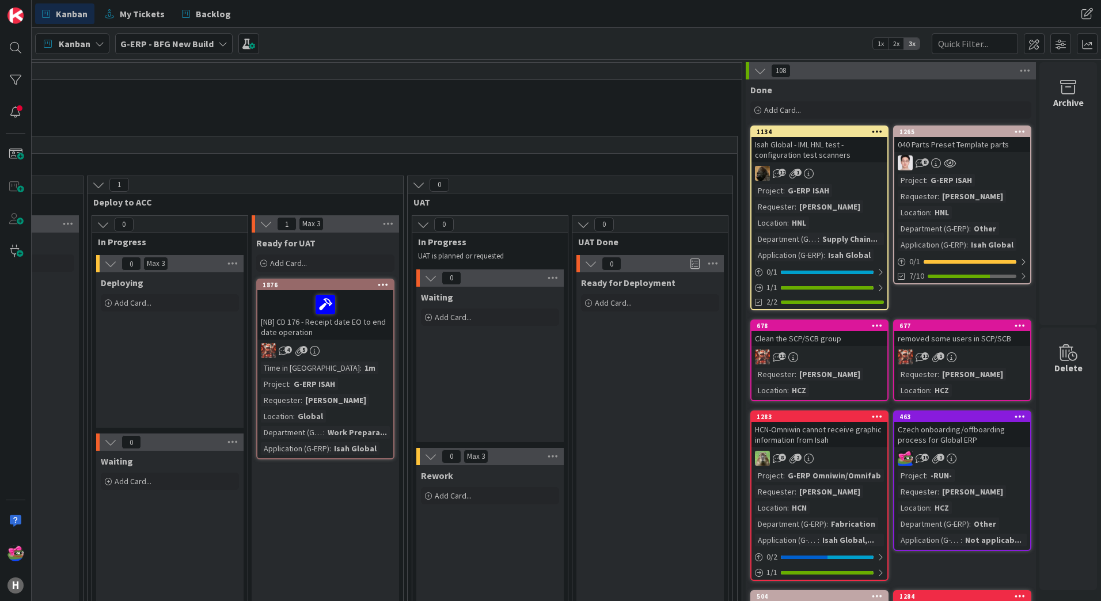
click at [131, 50] on span "G-ERP - BFG New Build" at bounding box center [166, 44] width 93 height 14
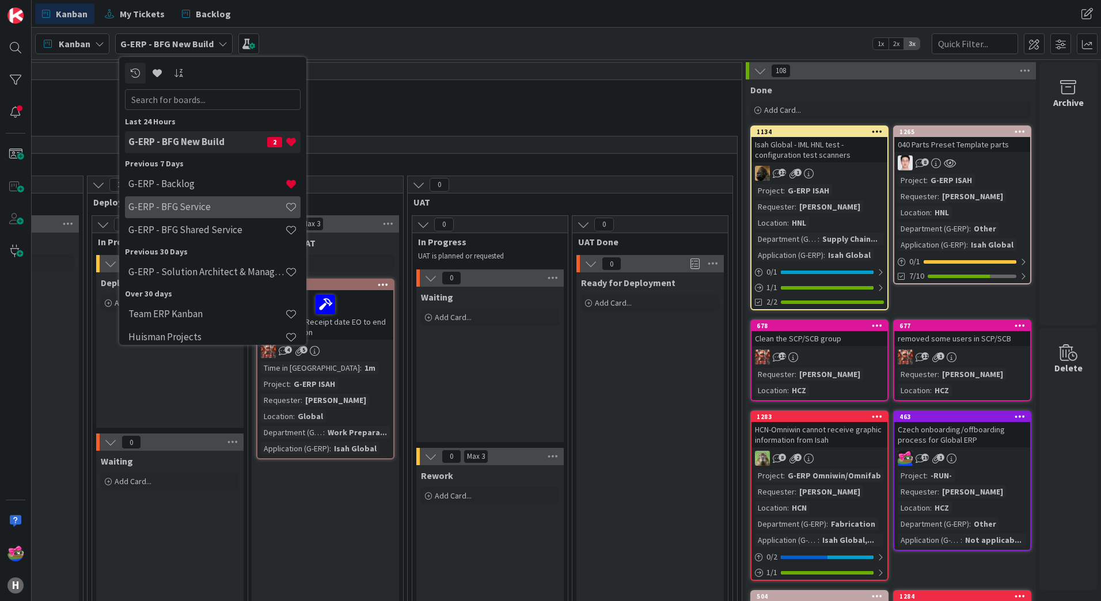
click at [192, 210] on h4 "G-ERP - BFG Service" at bounding box center [206, 207] width 157 height 12
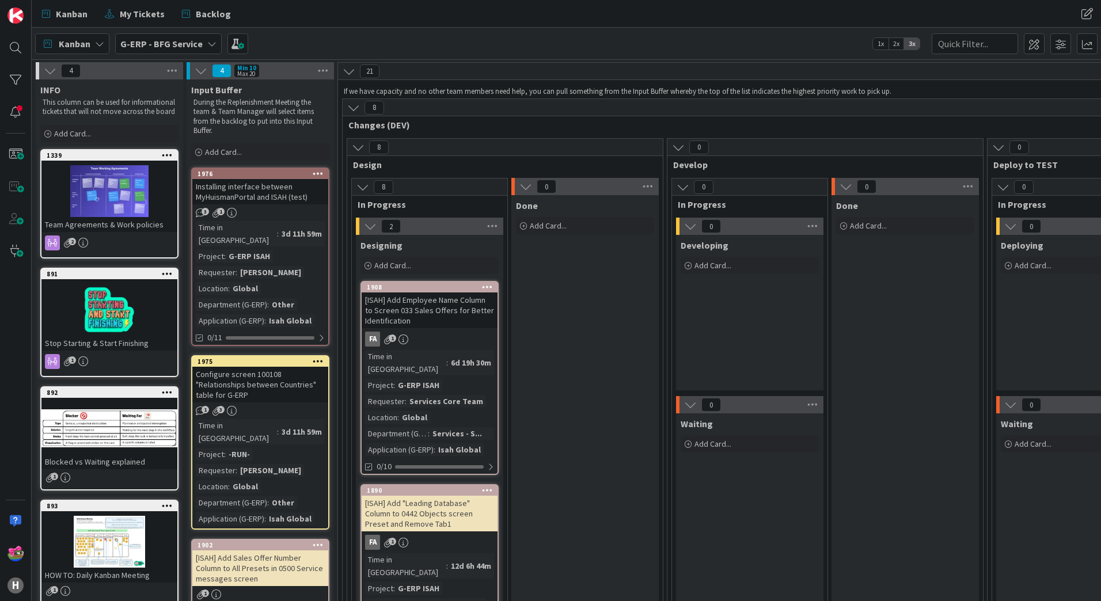
click at [173, 52] on div "G-ERP - BFG Service" at bounding box center [168, 43] width 107 height 21
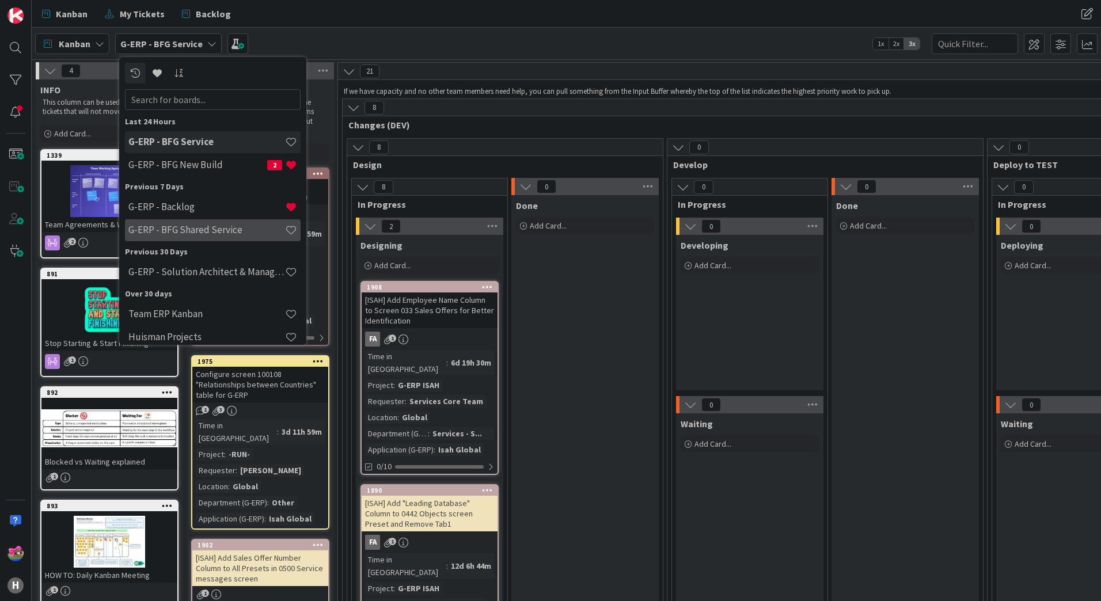
click at [194, 229] on h4 "G-ERP - BFG Shared Service" at bounding box center [206, 230] width 157 height 12
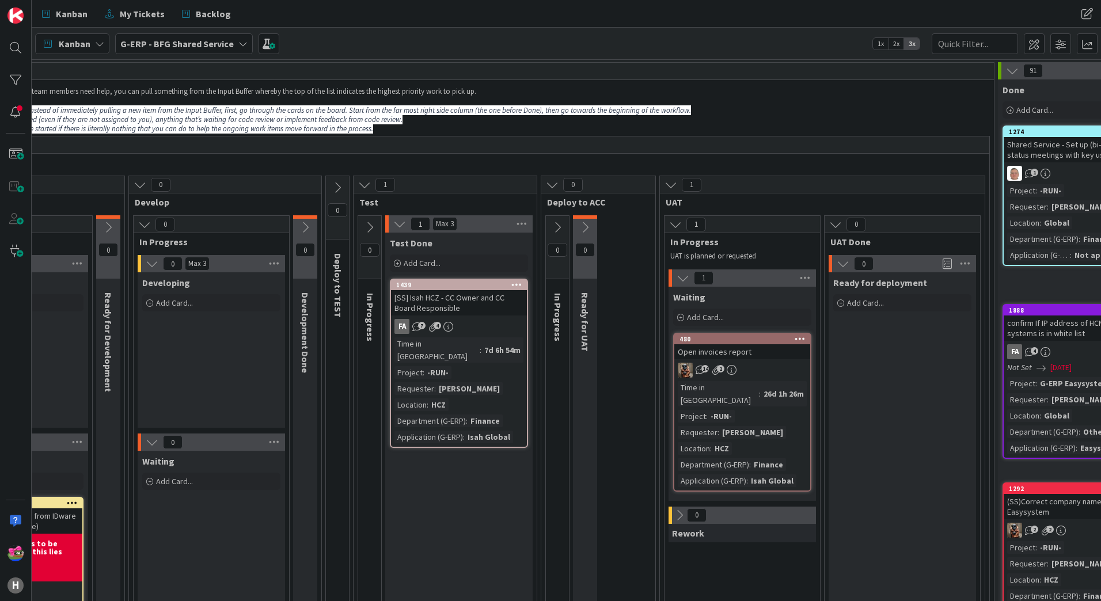
scroll to position [0, 294]
click at [554, 222] on icon at bounding box center [556, 227] width 13 height 13
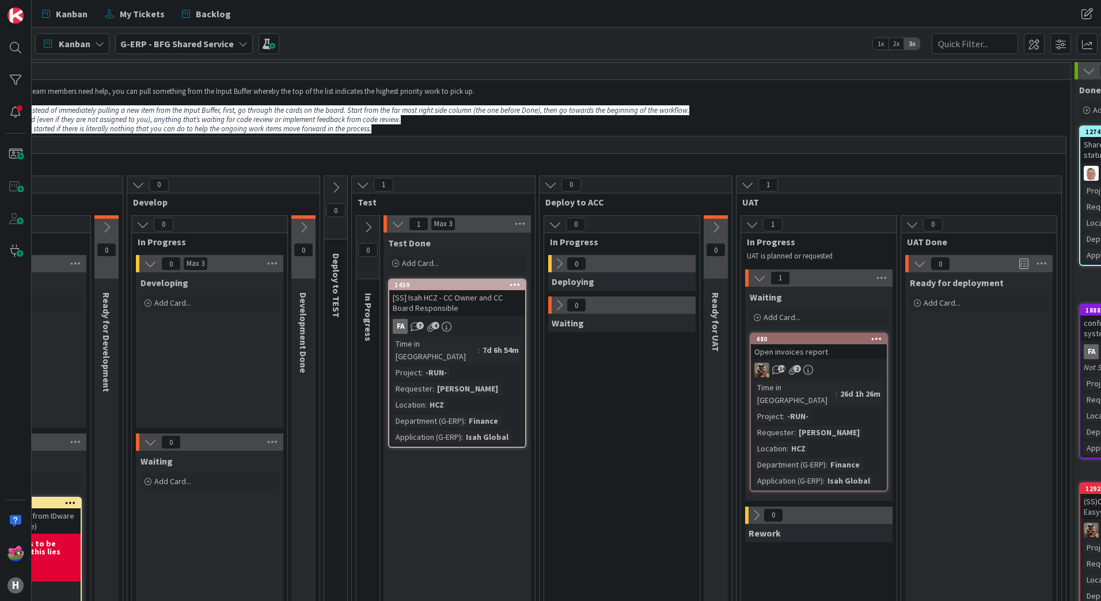
click at [714, 228] on icon at bounding box center [716, 227] width 13 height 13
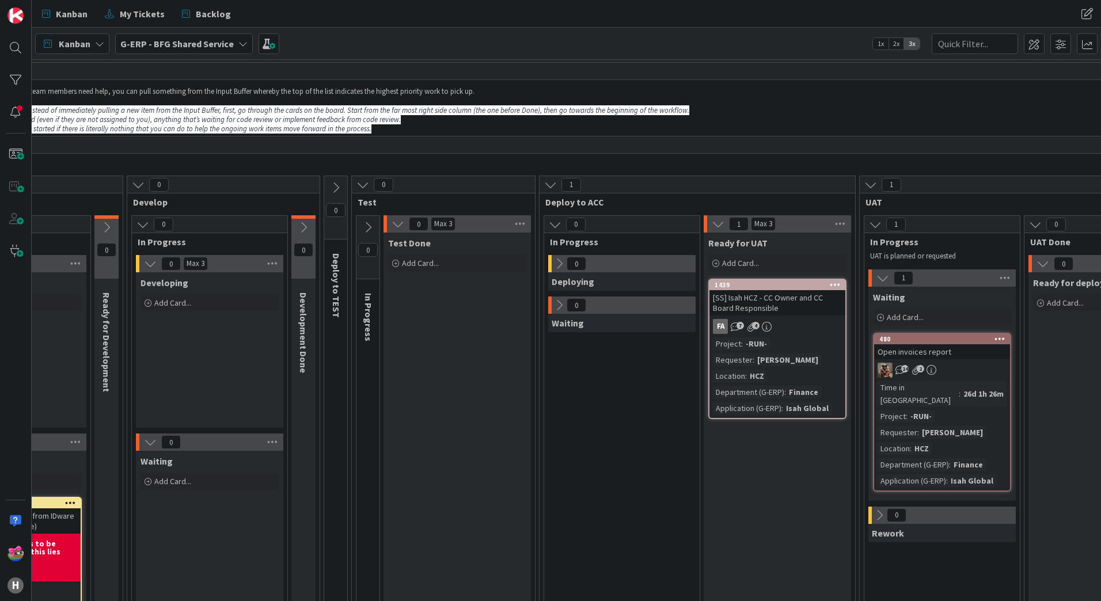
click at [555, 228] on icon at bounding box center [555, 224] width 13 height 13
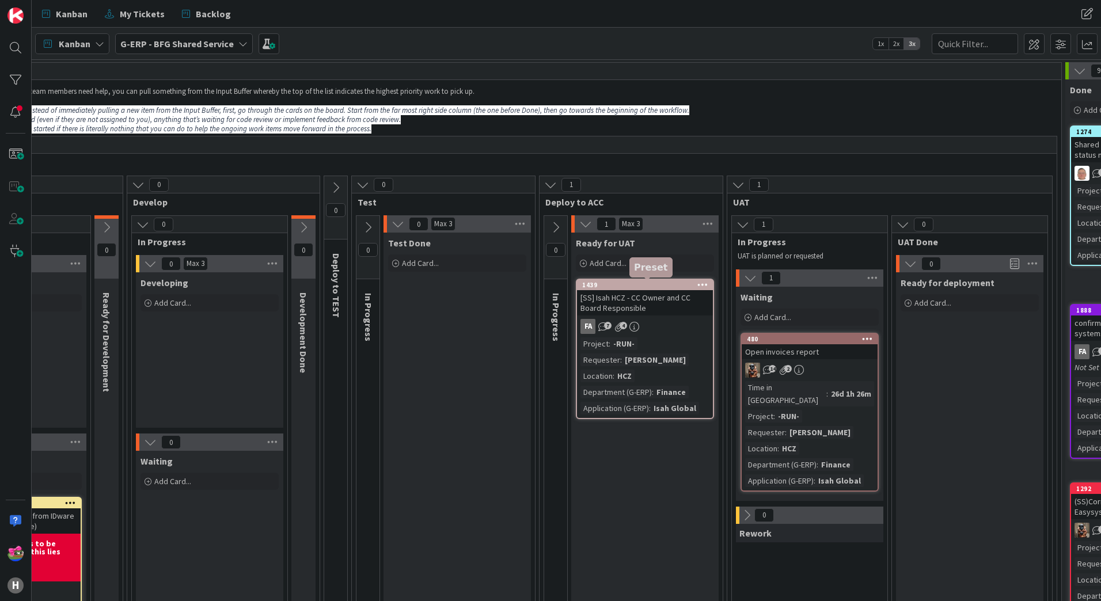
click at [652, 283] on div "1439" at bounding box center [647, 285] width 131 height 8
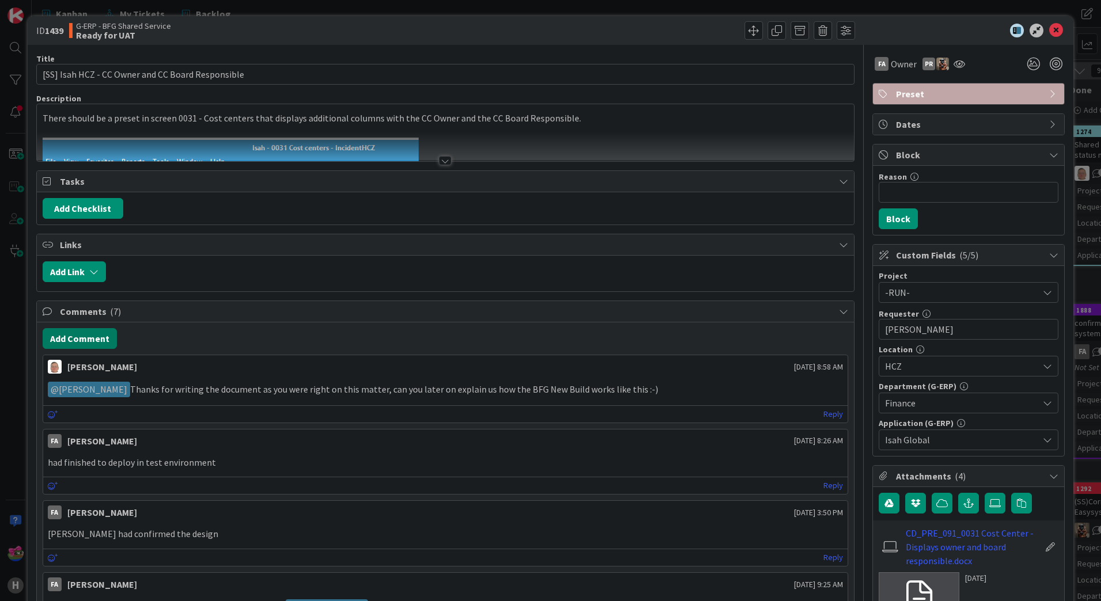
click at [79, 336] on button "Add Comment" at bounding box center [80, 338] width 74 height 21
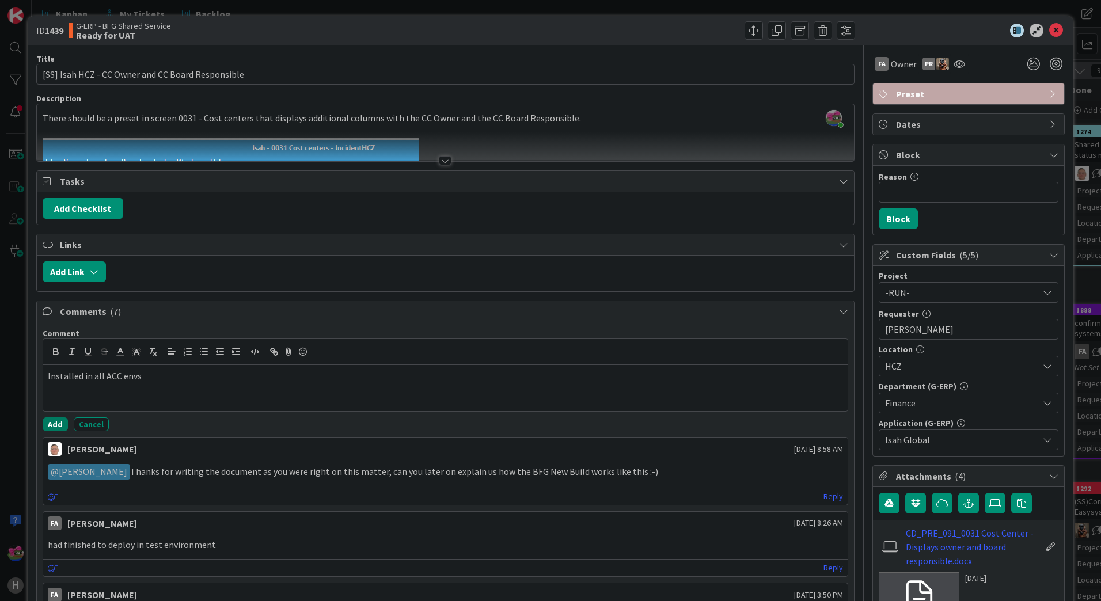
click at [54, 422] on button "Add" at bounding box center [55, 425] width 25 height 14
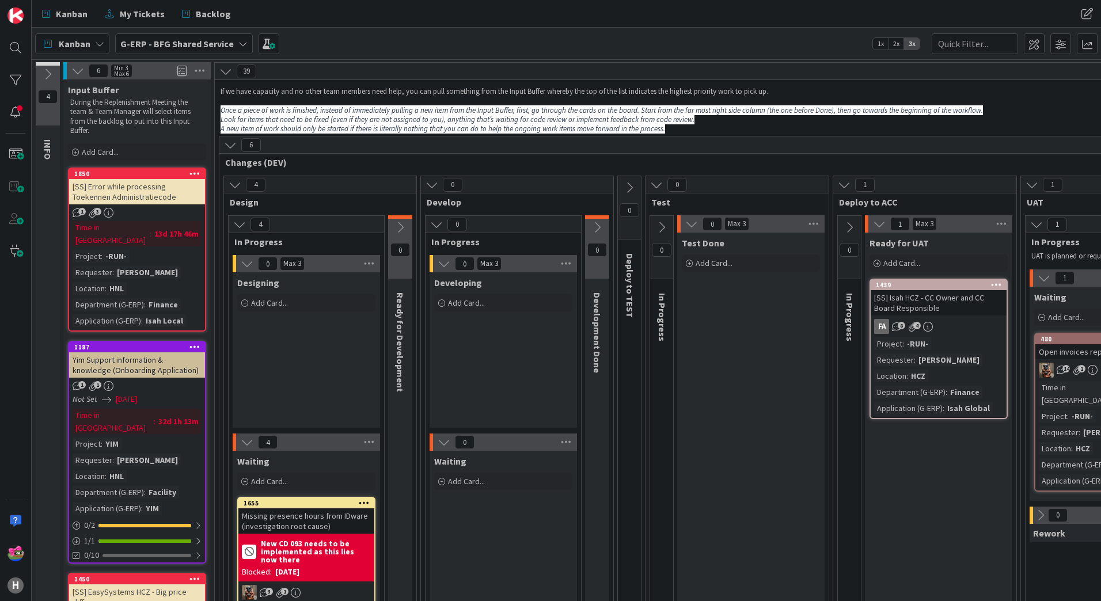
click at [351, 48] on div "Kanban G-ERP - BFG Shared Service 1x 2x 3x" at bounding box center [567, 44] width 1070 height 32
click at [178, 47] on b "G-ERP - BFG Shared Service" at bounding box center [176, 44] width 113 height 12
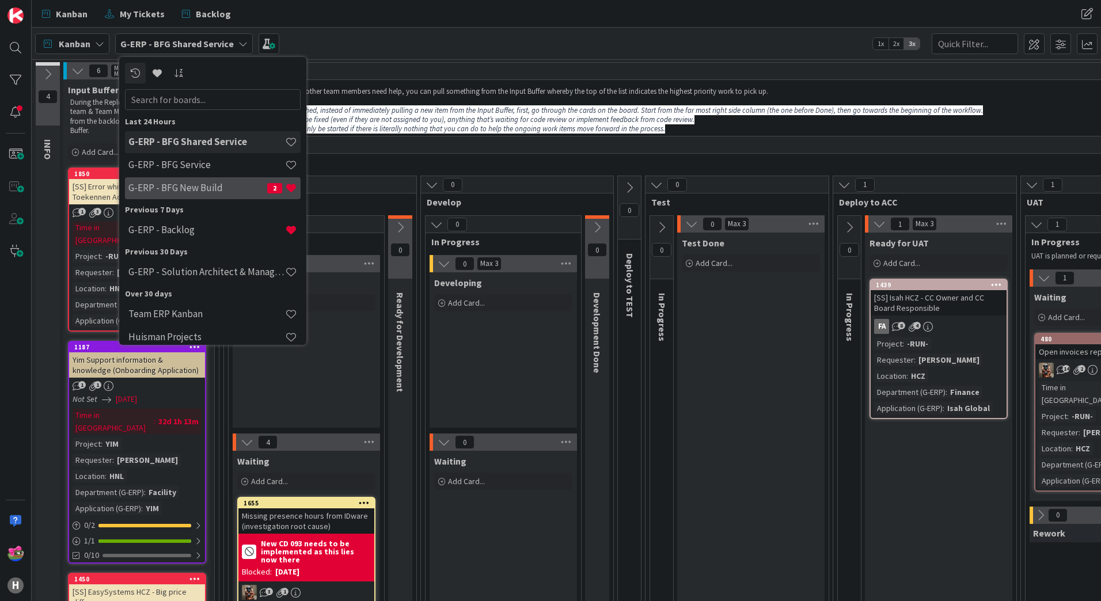
click at [213, 184] on h4 "G-ERP - BFG New Build" at bounding box center [197, 188] width 139 height 12
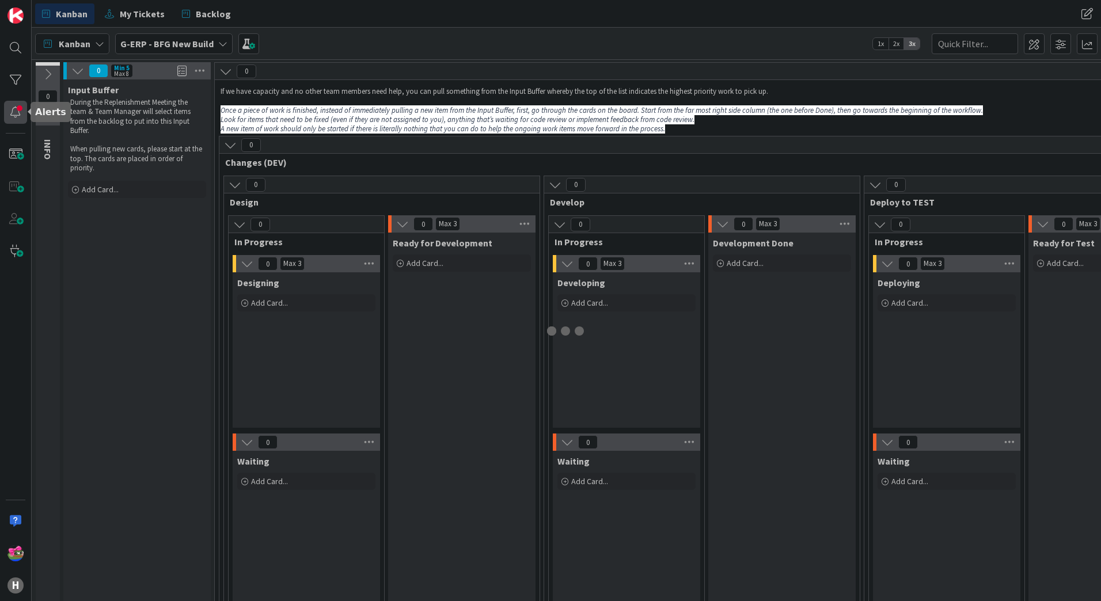
click at [17, 112] on div at bounding box center [15, 112] width 23 height 23
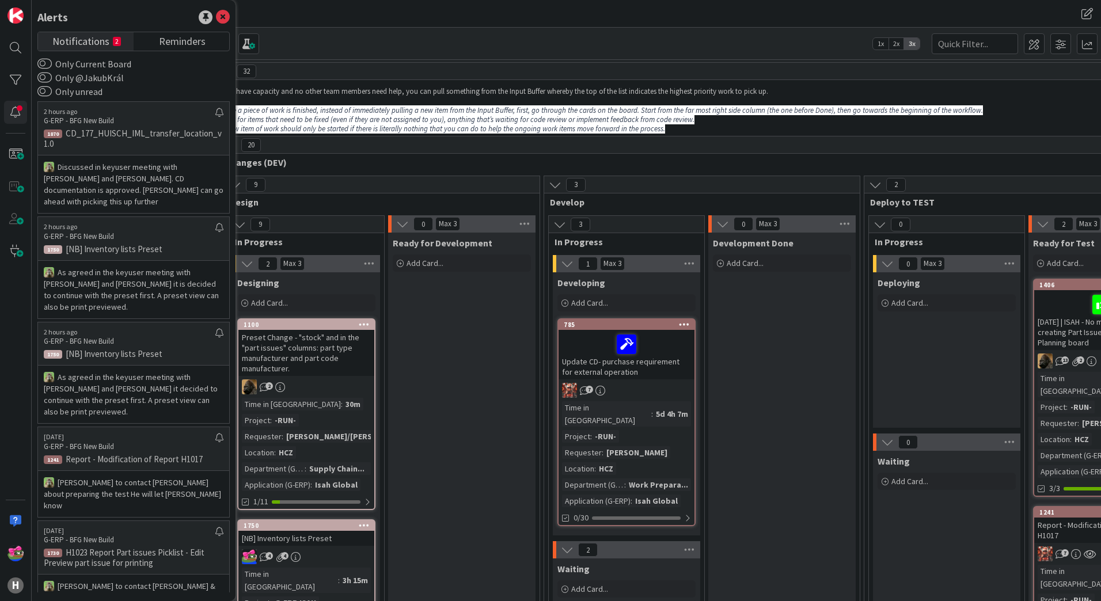
click at [362, 58] on div "Kanban G-ERP - BFG New Build 1x 2x 3x" at bounding box center [567, 44] width 1070 height 32
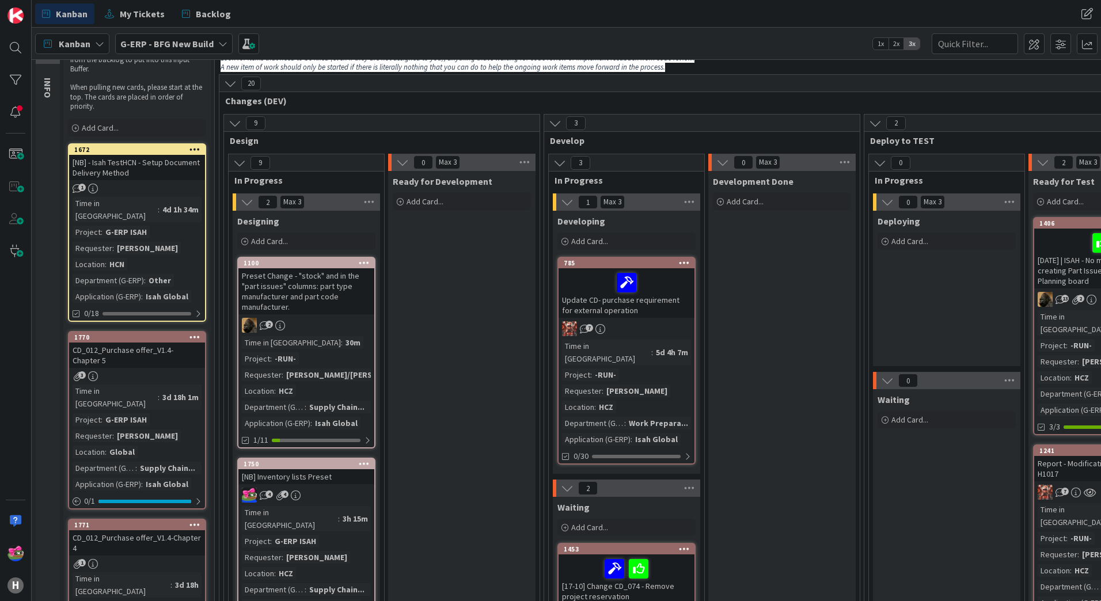
scroll to position [173, 0]
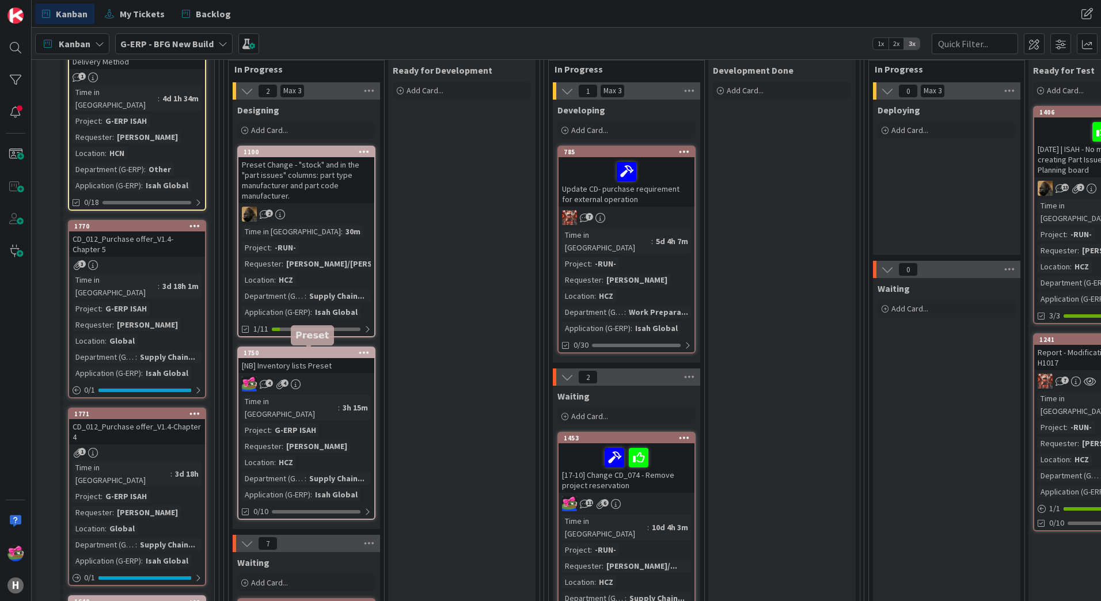
click at [321, 355] on div "1750" at bounding box center [309, 353] width 131 height 8
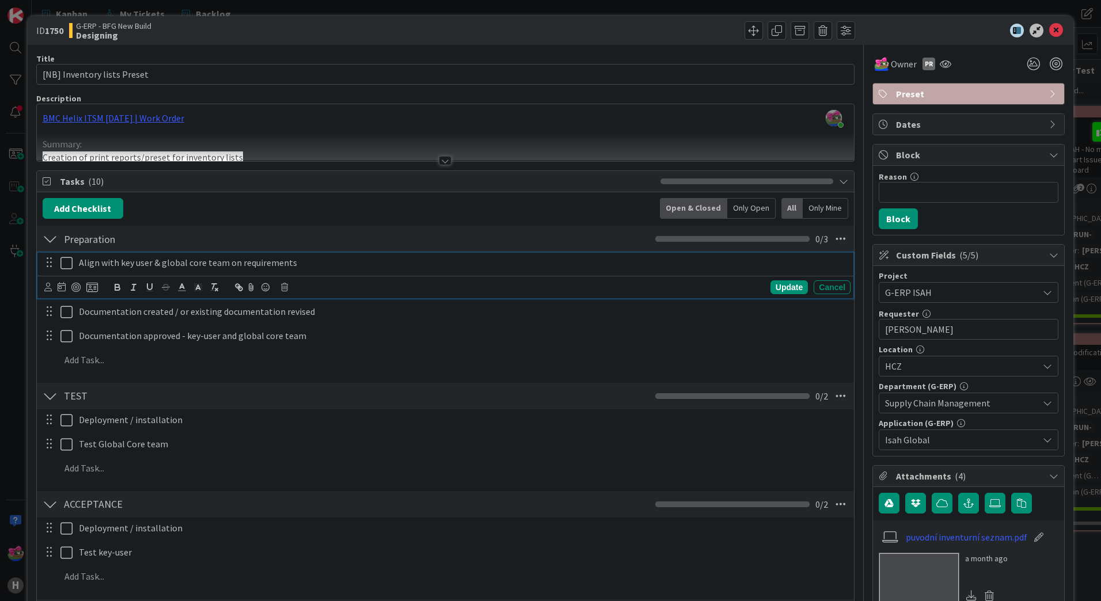
click at [68, 262] on icon at bounding box center [66, 263] width 12 height 14
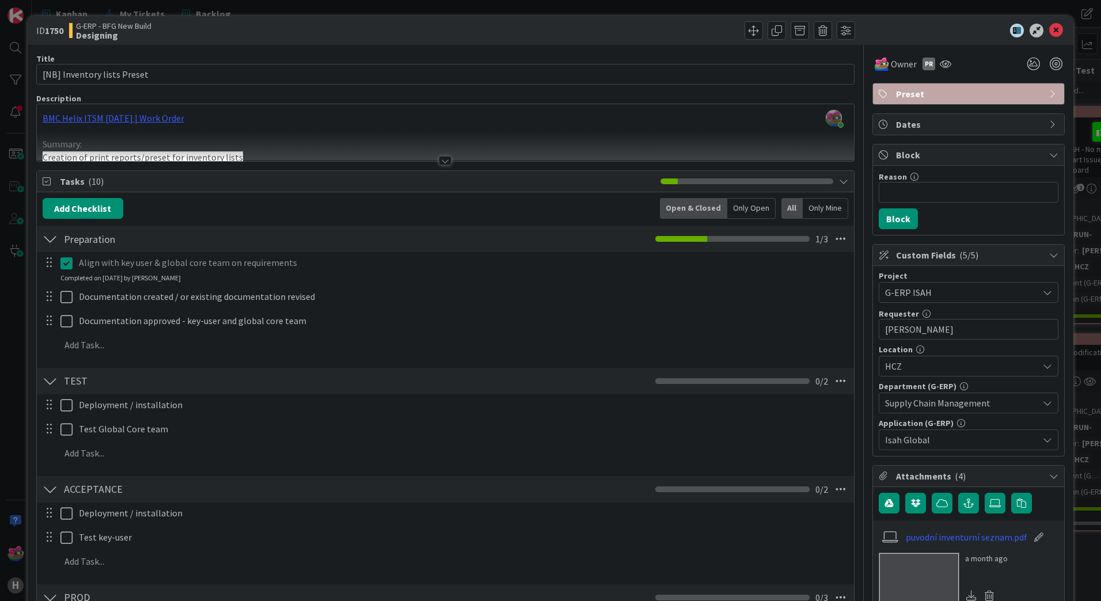
click at [440, 157] on div at bounding box center [445, 160] width 13 height 9
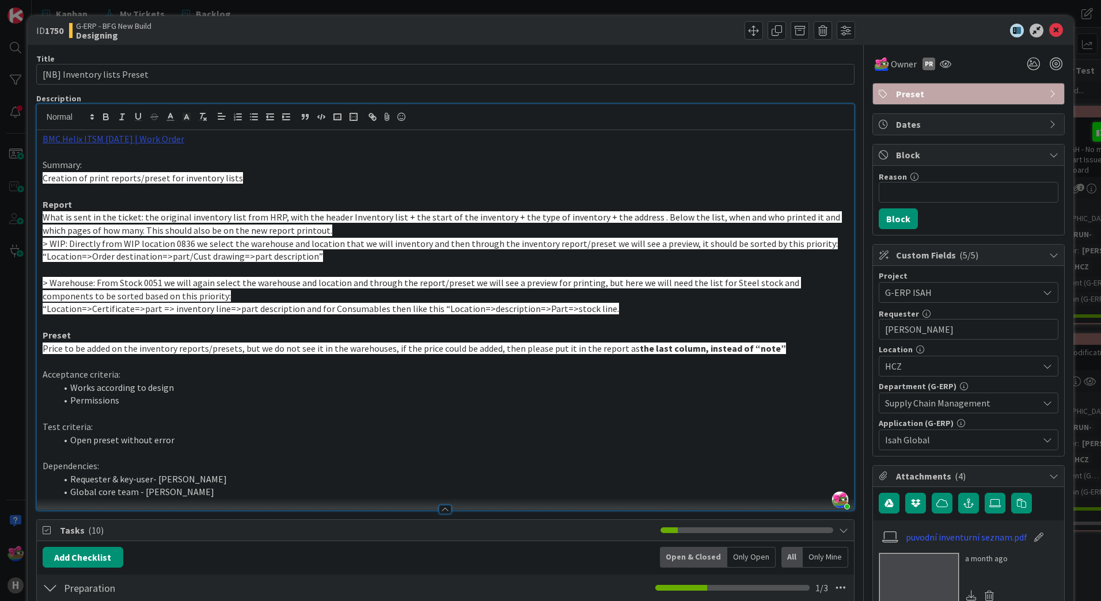
click at [134, 142] on link "BMC Helix ITSM [DATE] | Work Order" at bounding box center [114, 139] width 142 height 12
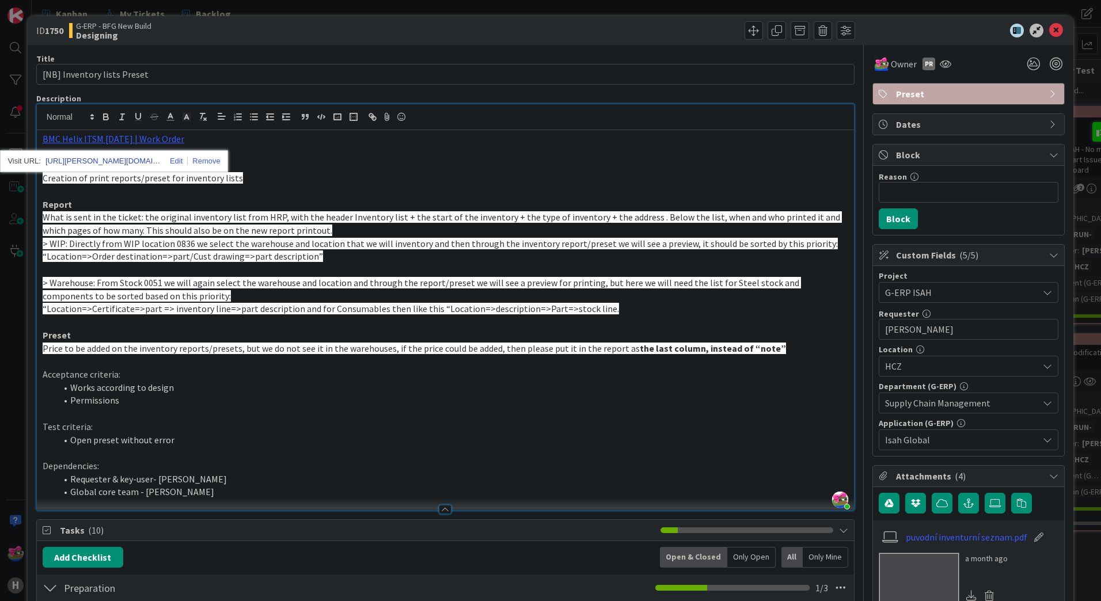
click at [123, 158] on link "[URL][PERSON_NAME][DOMAIN_NAME]" at bounding box center [103, 161] width 115 height 15
